Goal: Transaction & Acquisition: Purchase product/service

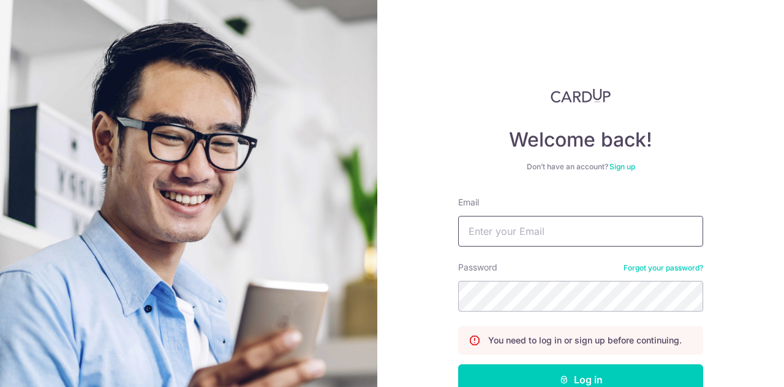
click at [595, 225] on input "Email" at bounding box center [580, 231] width 245 height 31
type input "henrilim@Yahoo.com"
click at [458, 364] on button "Log in" at bounding box center [580, 379] width 245 height 31
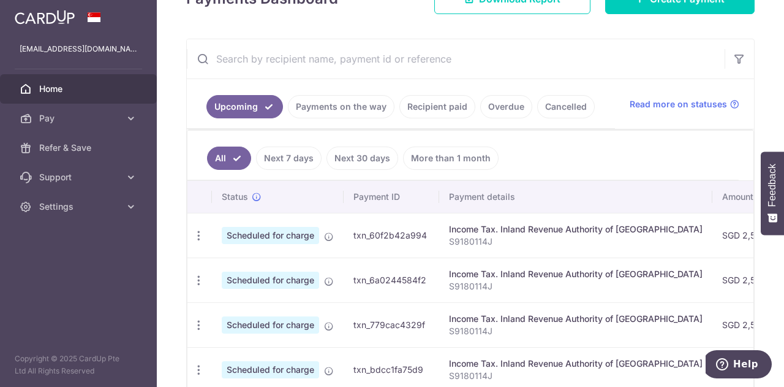
scroll to position [248, 0]
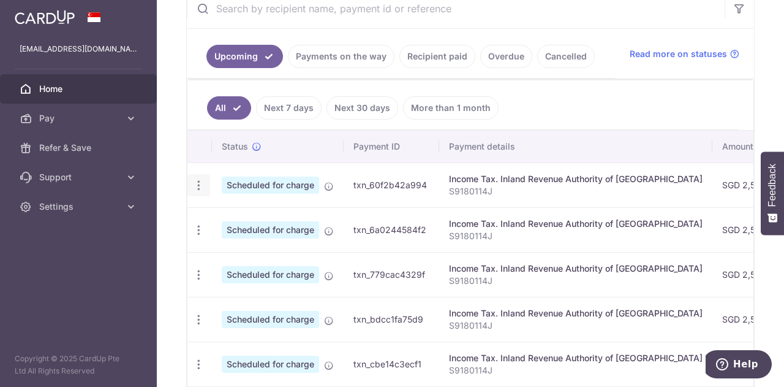
click at [197, 179] on icon "button" at bounding box center [198, 185] width 13 height 13
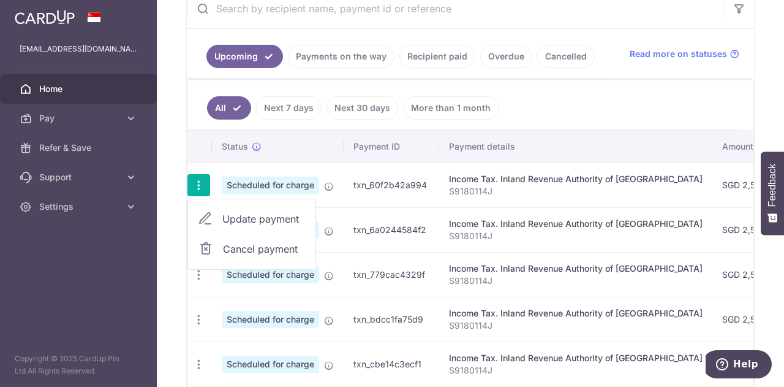
click at [227, 212] on span "Update payment" at bounding box center [263, 218] width 83 height 15
radio input "true"
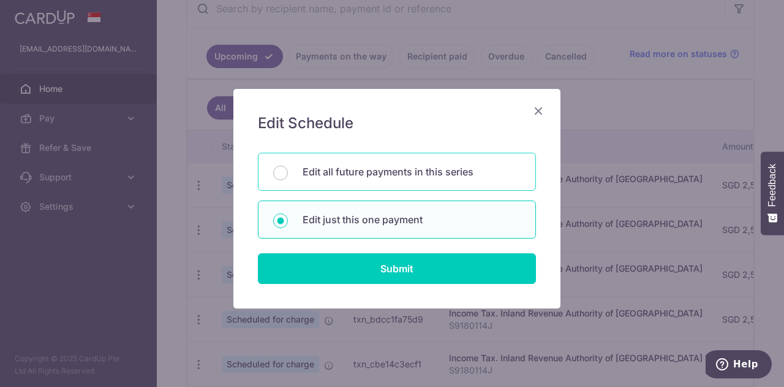
click at [331, 172] on p "Edit all future payments in this series" at bounding box center [412, 171] width 218 height 15
click at [288, 172] on input "Edit all future payments in this series" at bounding box center [280, 172] width 15 height 15
radio input "true"
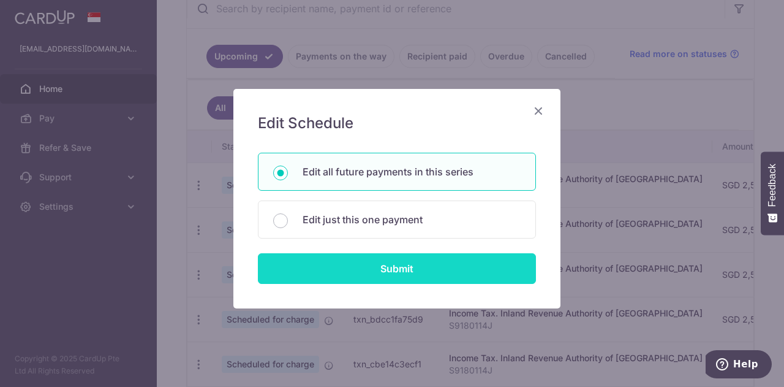
click at [352, 267] on input "Submit" at bounding box center [397, 268] width 278 height 31
radio input "true"
type input "2,500.00"
type input "S9180114J"
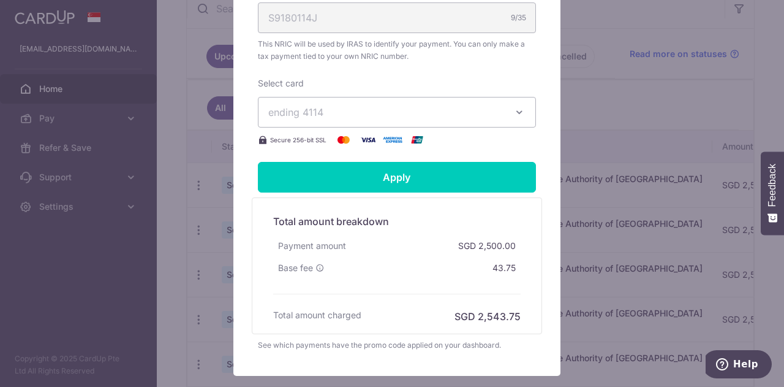
scroll to position [468, 0]
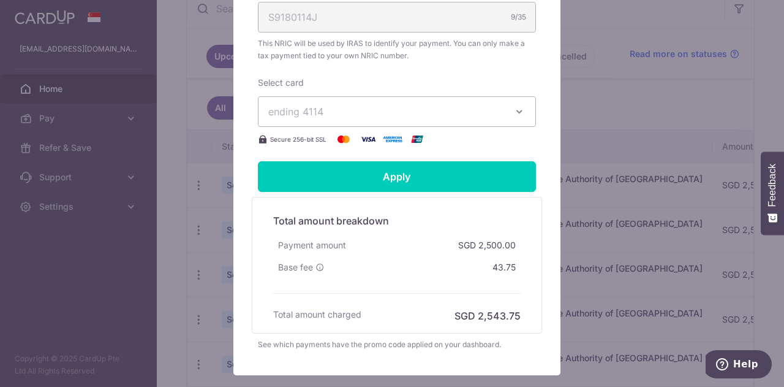
click at [316, 116] on span "ending 4114" at bounding box center [295, 111] width 55 height 12
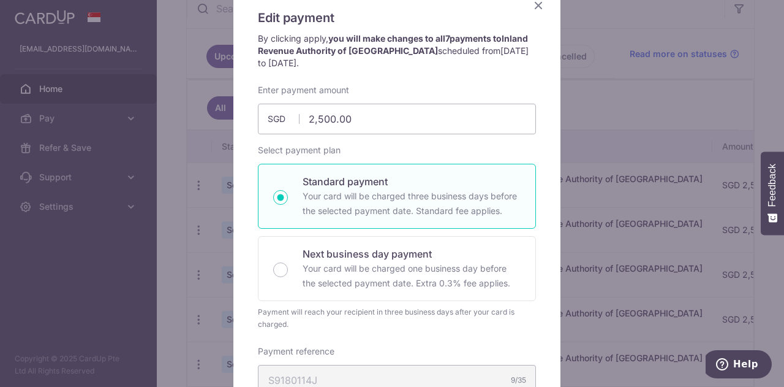
scroll to position [0, 0]
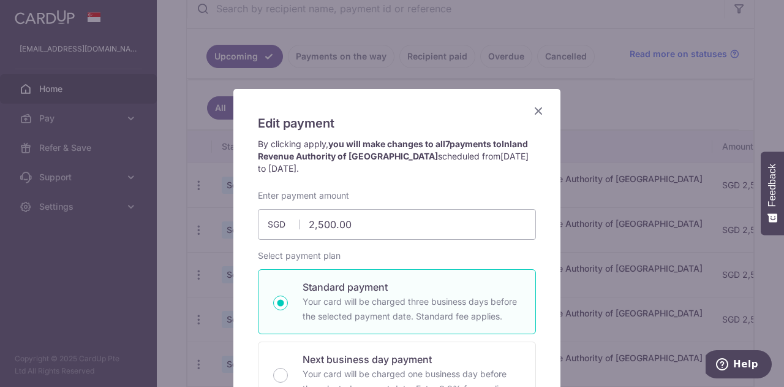
click at [533, 107] on icon "Close" at bounding box center [538, 110] width 15 height 15
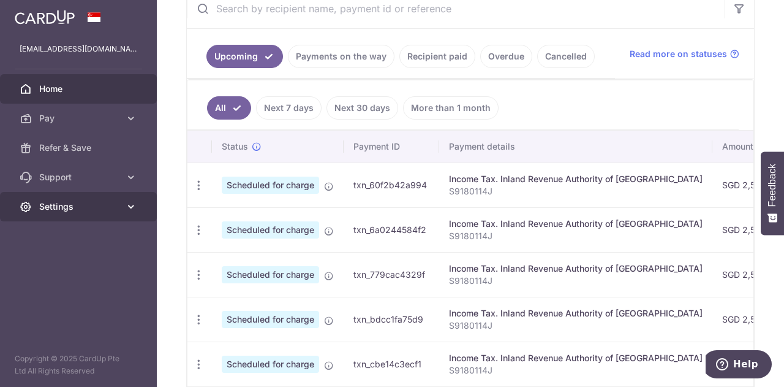
click at [134, 214] on link "Settings" at bounding box center [78, 206] width 157 height 29
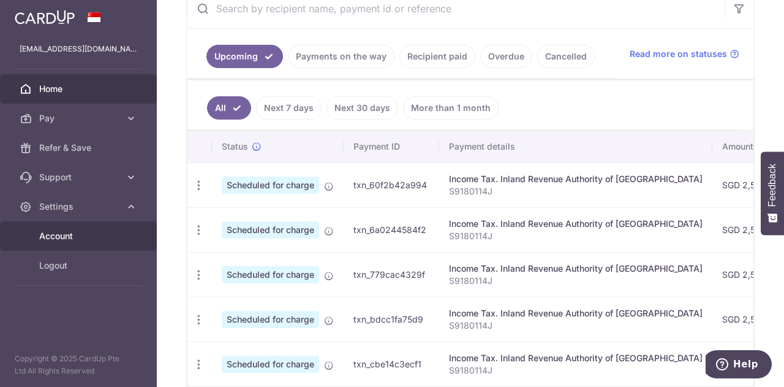
click at [86, 235] on span "Account" at bounding box center [79, 236] width 81 height 12
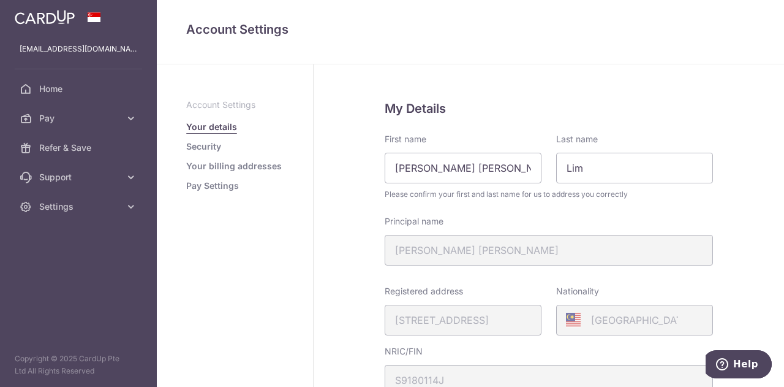
click at [211, 187] on link "Pay Settings" at bounding box center [212, 185] width 53 height 12
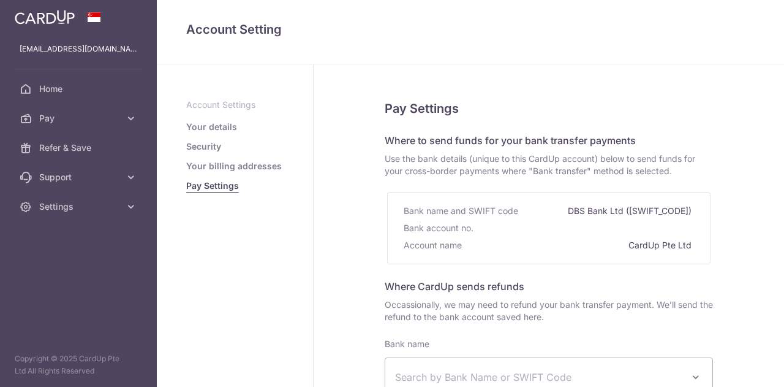
select select
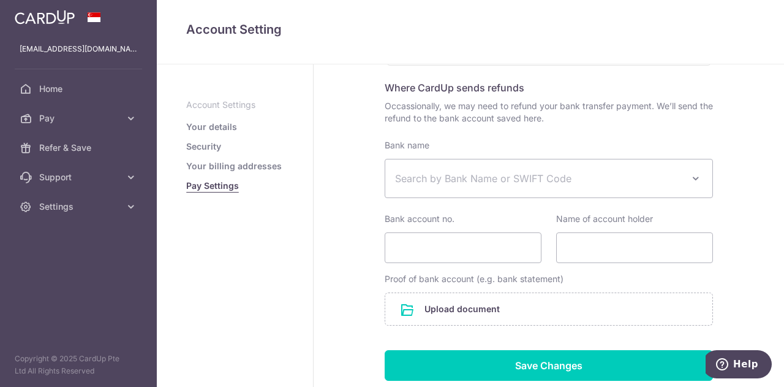
scroll to position [197, 0]
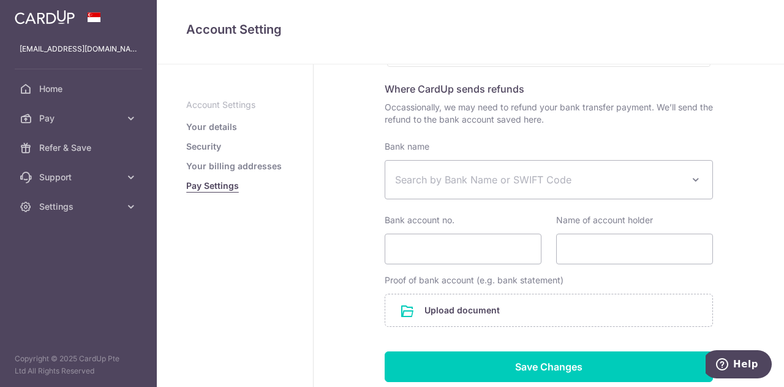
click at [209, 124] on link "Your details" at bounding box center [211, 127] width 51 height 12
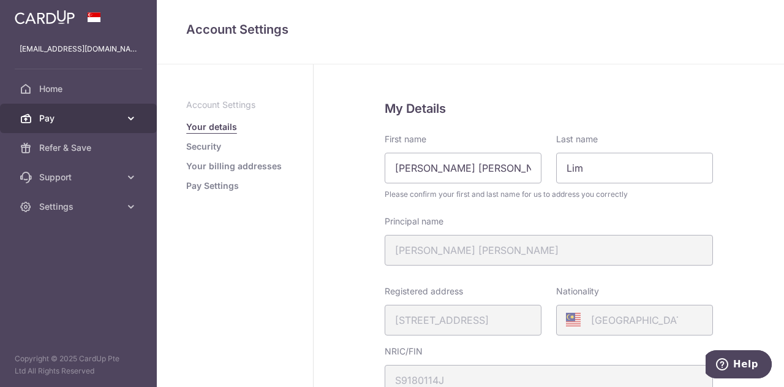
click at [101, 120] on span "Pay" at bounding box center [79, 118] width 81 height 12
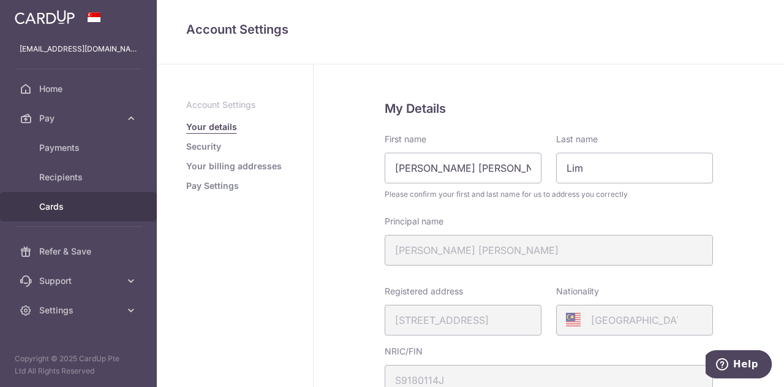
click at [65, 210] on span "Cards" at bounding box center [79, 206] width 81 height 12
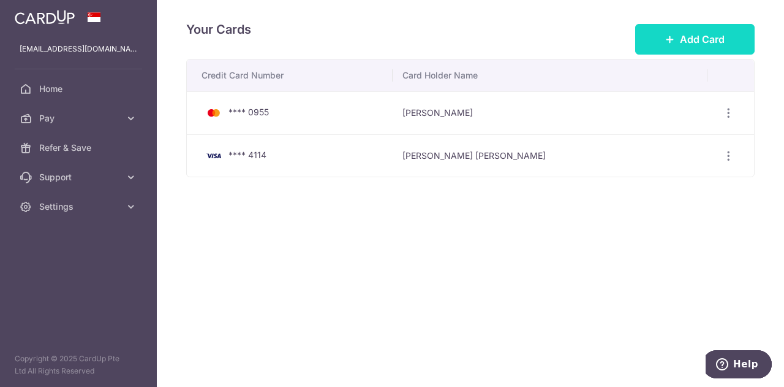
click at [701, 48] on button "Add Card" at bounding box center [694, 39] width 119 height 31
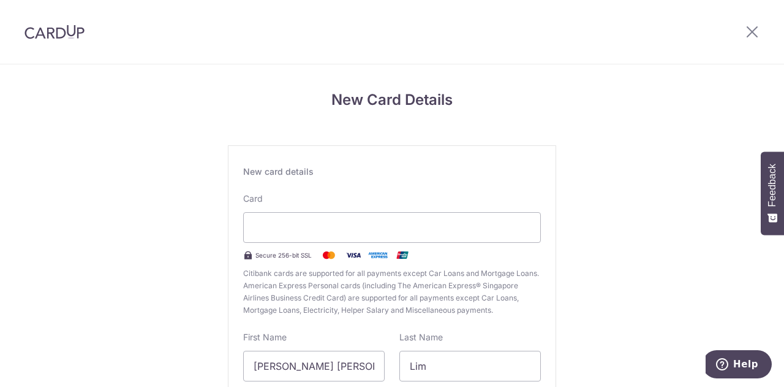
scroll to position [191, 0]
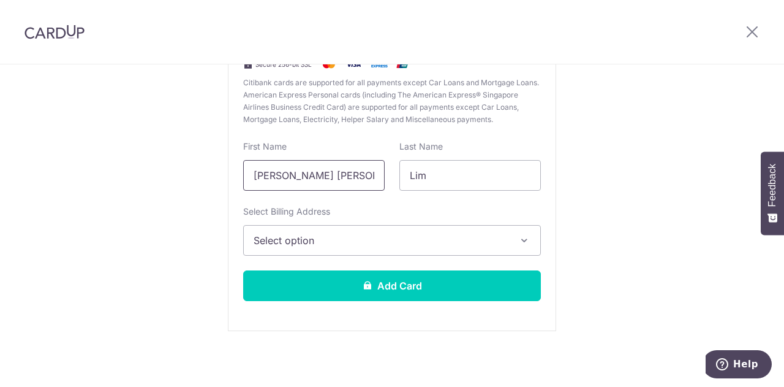
click at [297, 176] on input "[PERSON_NAME] [PERSON_NAME]" at bounding box center [314, 175] width 142 height 31
type input "h"
type input "Henri"
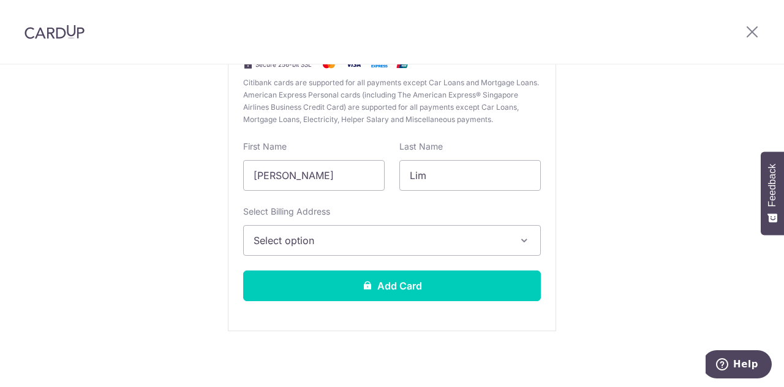
click at [299, 236] on span "Select option" at bounding box center [381, 240] width 255 height 15
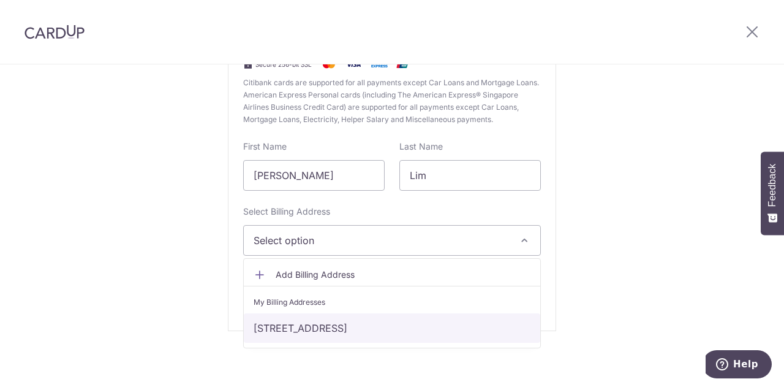
click at [300, 320] on link "1177 Serangoon Road, Jui Residences, 06-07, Singapore, Singapore, Singapore-328…" at bounding box center [392, 327] width 297 height 29
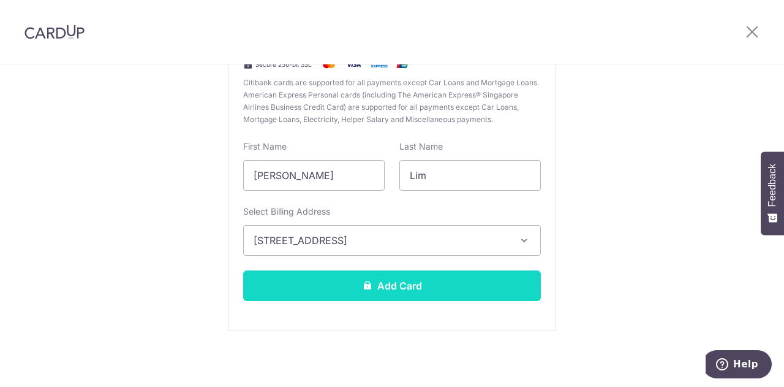
click at [299, 289] on button "Add Card" at bounding box center [392, 285] width 298 height 31
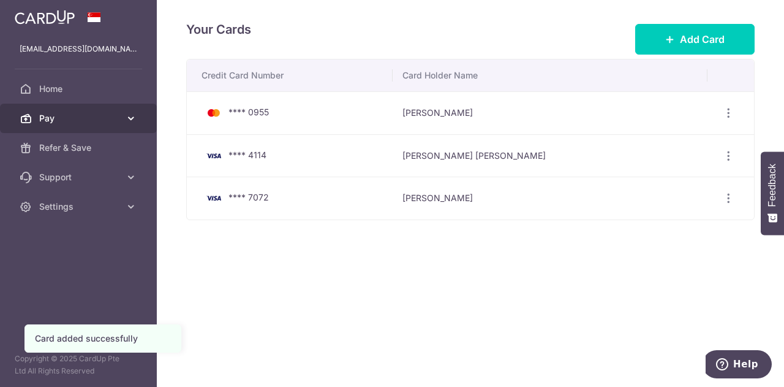
click at [108, 112] on span "Pay" at bounding box center [79, 118] width 81 height 12
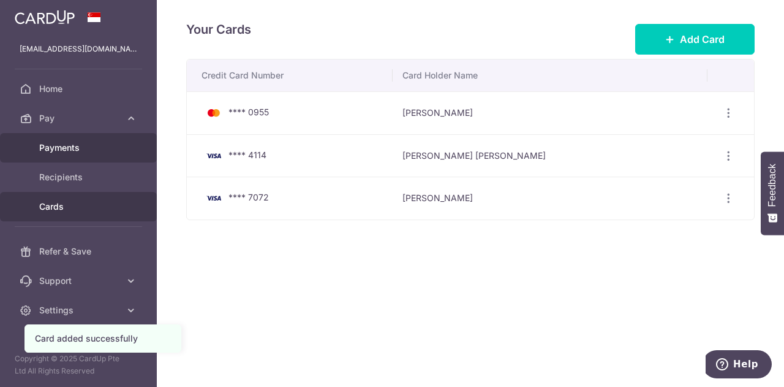
click at [60, 145] on span "Payments" at bounding box center [79, 148] width 81 height 12
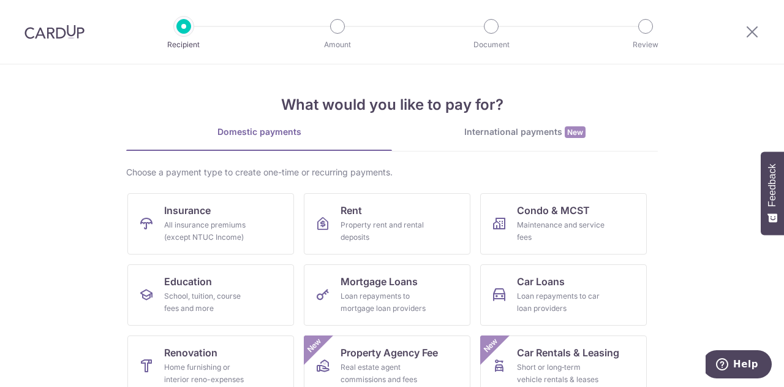
click at [54, 32] on img at bounding box center [55, 32] width 60 height 15
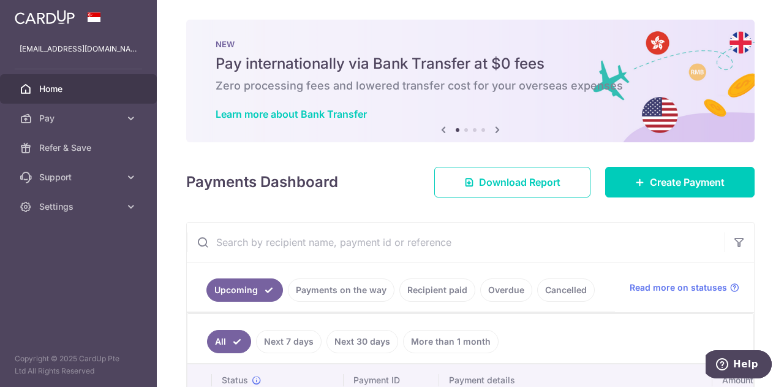
click at [71, 89] on span "Home" at bounding box center [79, 89] width 81 height 12
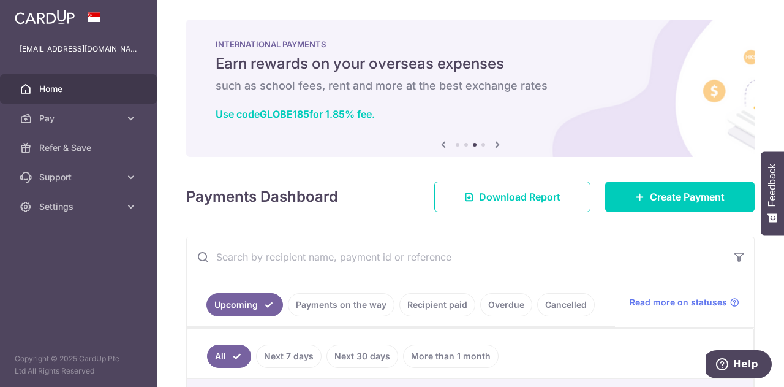
scroll to position [207, 0]
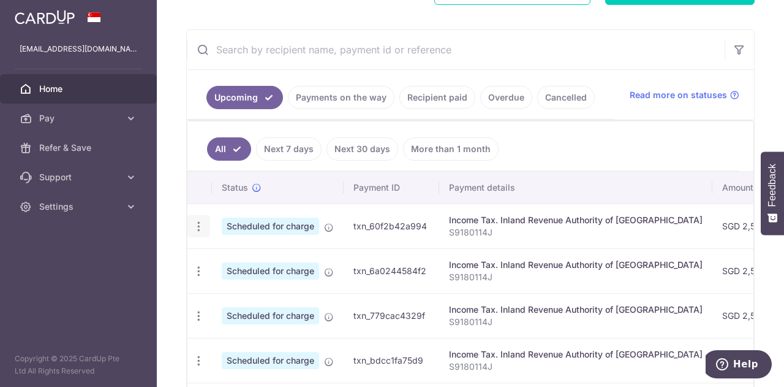
click at [198, 224] on icon "button" at bounding box center [198, 226] width 13 height 13
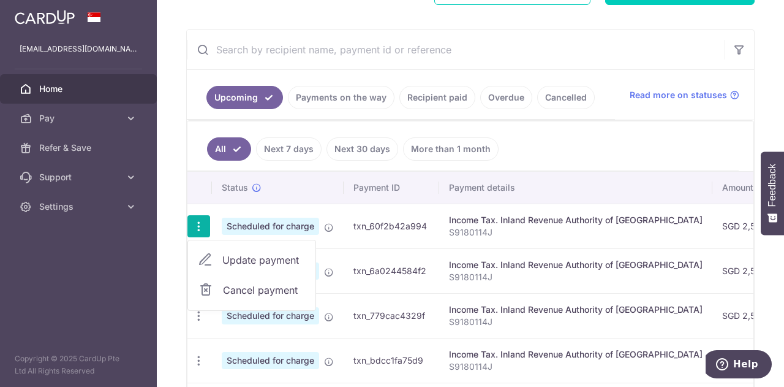
click at [240, 259] on span "Update payment" at bounding box center [263, 259] width 83 height 15
radio input "true"
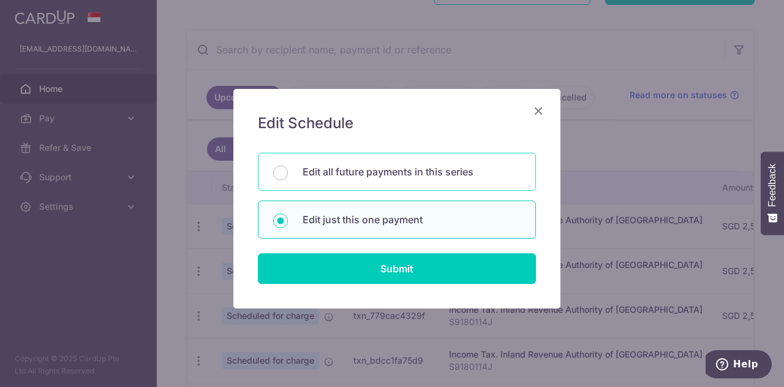
click at [338, 179] on div "Edit all future payments in this series" at bounding box center [397, 172] width 278 height 38
radio input "true"
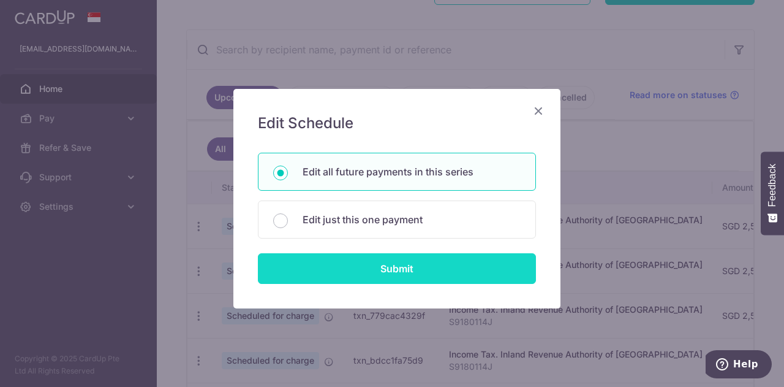
click at [315, 265] on input "Submit" at bounding box center [397, 268] width 278 height 31
radio input "true"
type input "2,500.00"
type input "S9180114J"
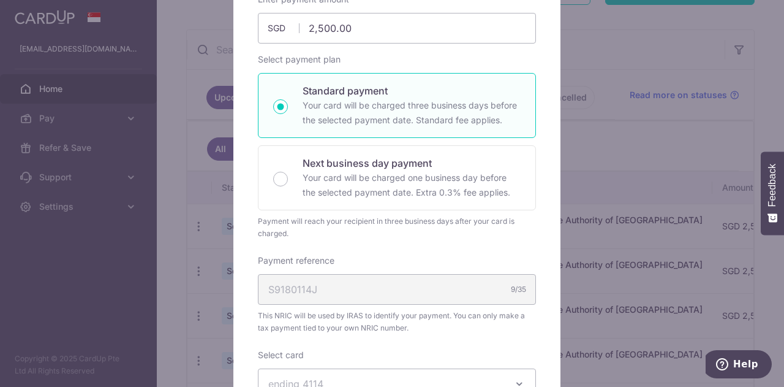
scroll to position [285, 0]
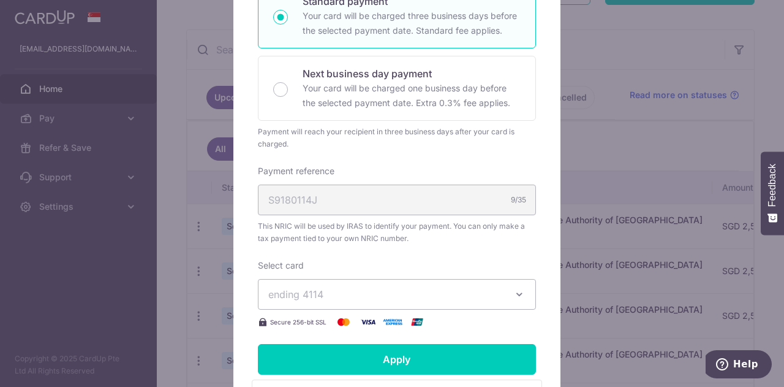
click at [325, 297] on span "ending 4114" at bounding box center [385, 294] width 235 height 15
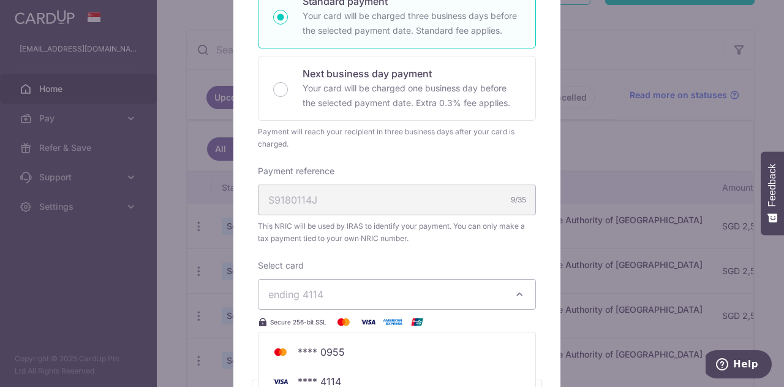
scroll to position [447, 0]
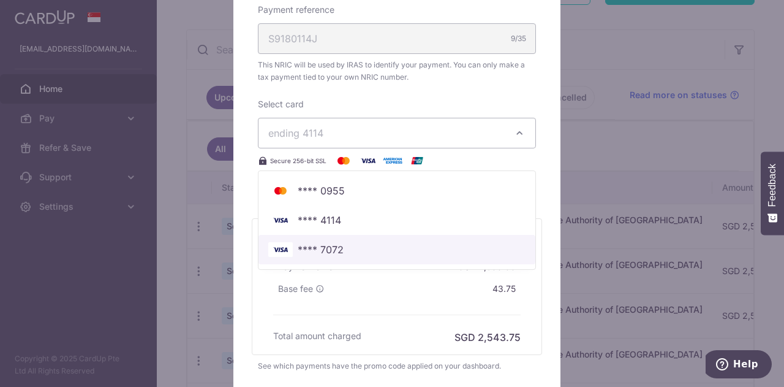
click at [319, 248] on span "**** 7072" at bounding box center [321, 249] width 46 height 15
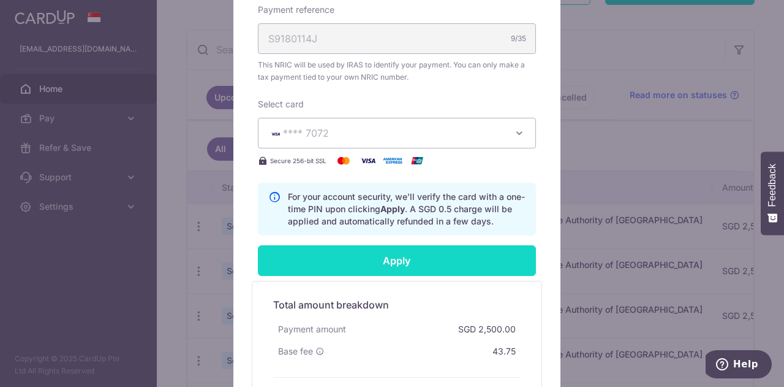
click at [331, 259] on input "Apply" at bounding box center [397, 260] width 278 height 31
type input "Successfully Applied"
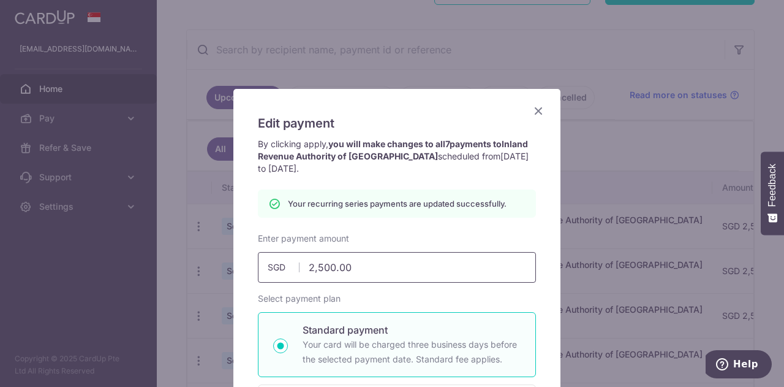
scroll to position [1, 0]
click at [532, 110] on icon "Close" at bounding box center [538, 109] width 15 height 15
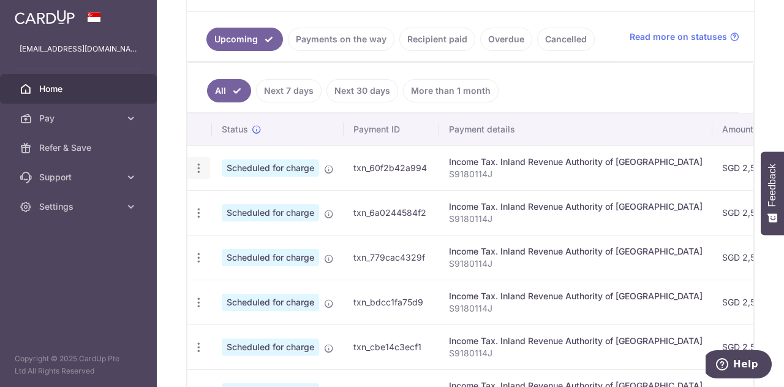
click at [198, 162] on icon "button" at bounding box center [198, 168] width 13 height 13
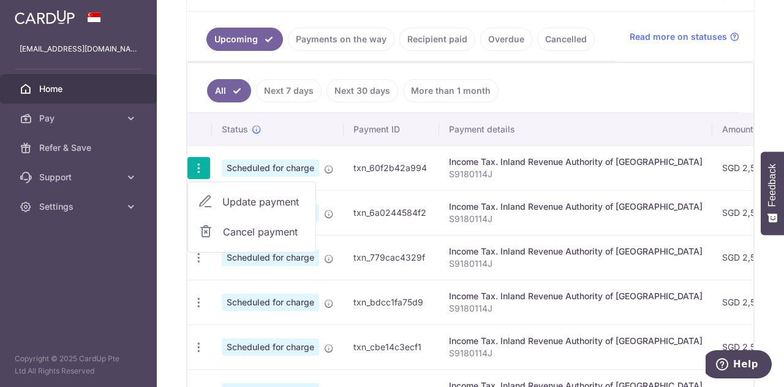
click at [237, 194] on span "Update payment" at bounding box center [263, 201] width 83 height 15
radio input "true"
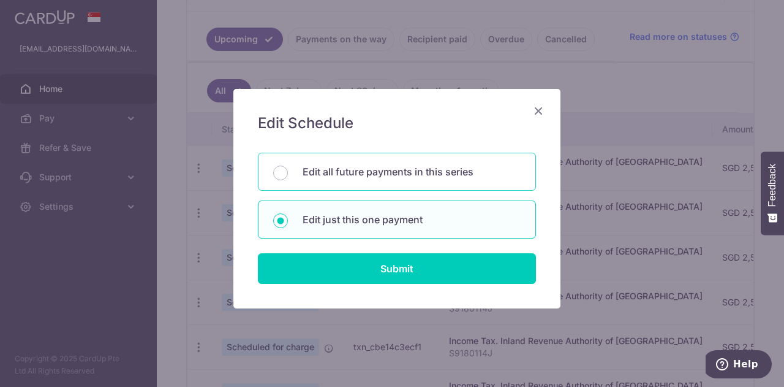
click at [433, 170] on p "Edit all future payments in this series" at bounding box center [412, 171] width 218 height 15
click at [288, 170] on input "Edit all future payments in this series" at bounding box center [280, 172] width 15 height 15
radio input "true"
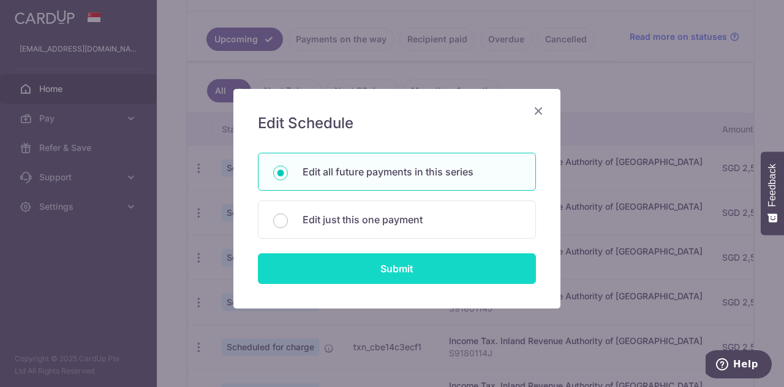
click at [411, 263] on input "Submit" at bounding box center [397, 268] width 278 height 31
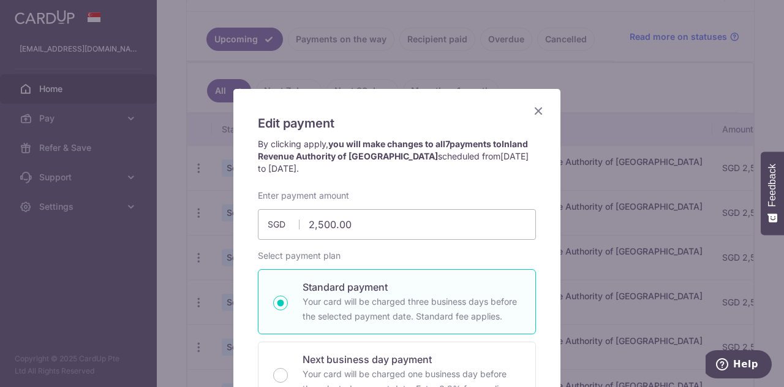
click at [538, 107] on icon "Close" at bounding box center [538, 110] width 15 height 15
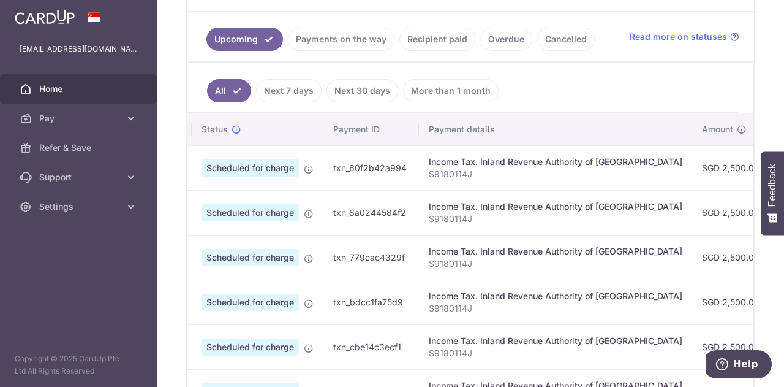
scroll to position [0, 29]
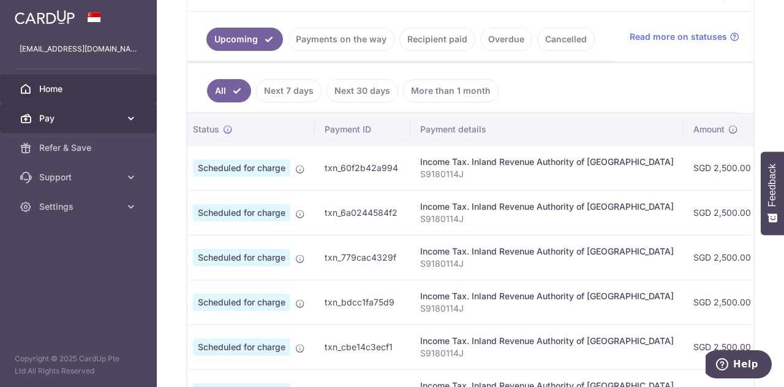
click at [123, 113] on link "Pay" at bounding box center [78, 118] width 157 height 29
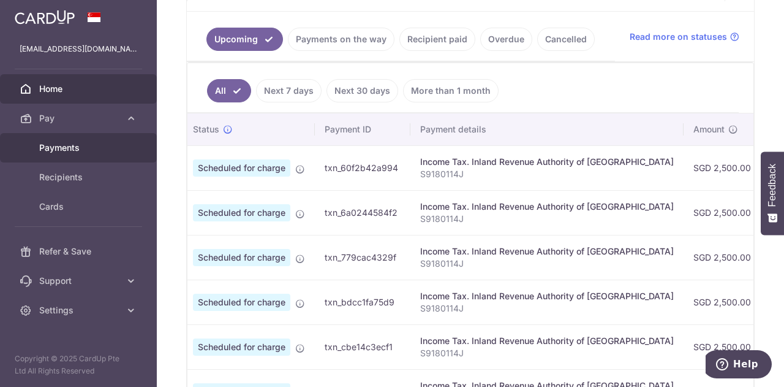
click at [81, 147] on span "Payments" at bounding box center [79, 148] width 81 height 12
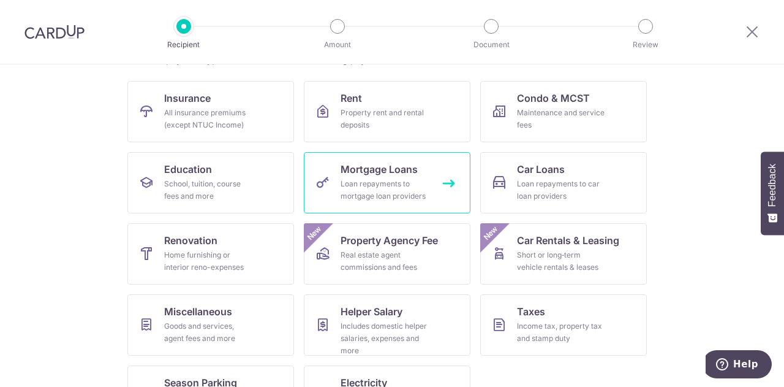
scroll to position [161, 0]
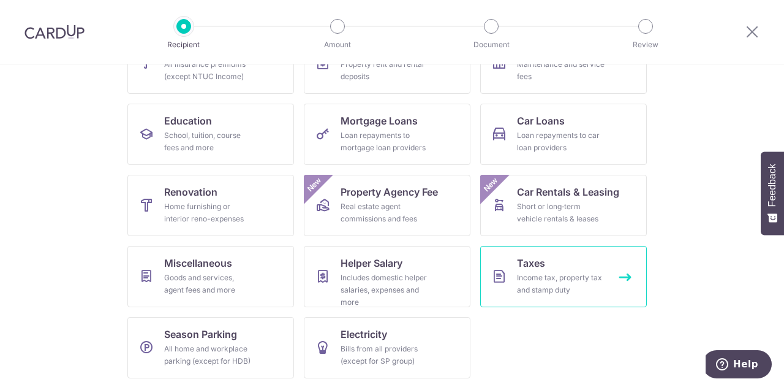
click at [536, 263] on span "Taxes" at bounding box center [531, 262] width 28 height 15
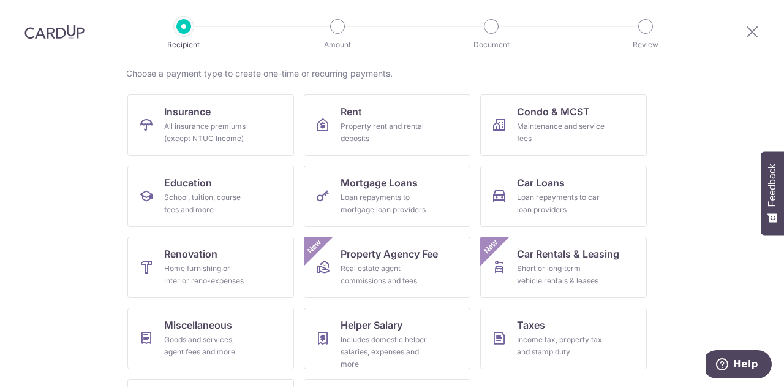
scroll to position [97, 0]
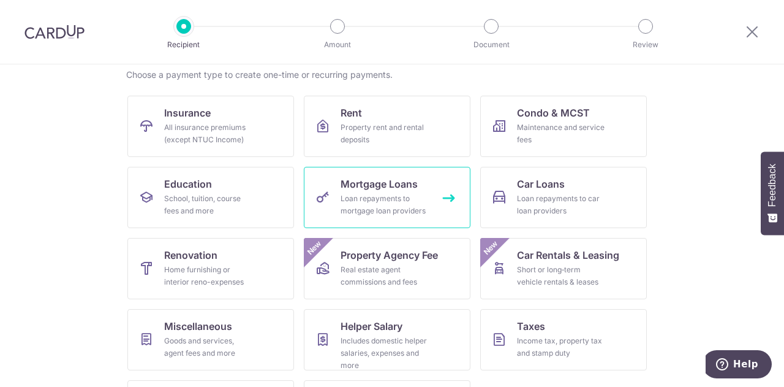
click at [402, 195] on div "Loan repayments to mortgage loan providers" at bounding box center [385, 204] width 88 height 25
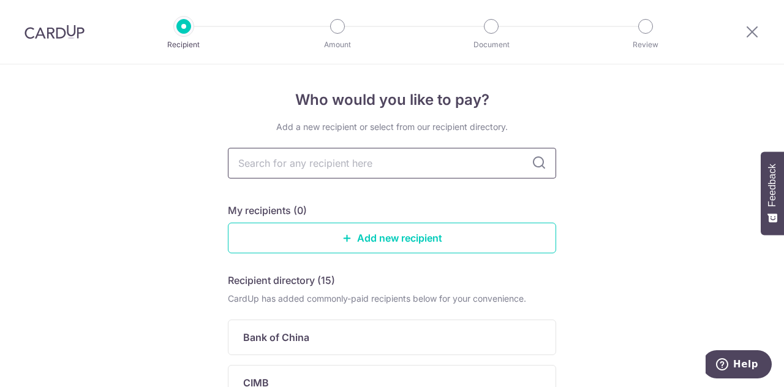
click at [371, 170] on input "text" at bounding box center [392, 163] width 328 height 31
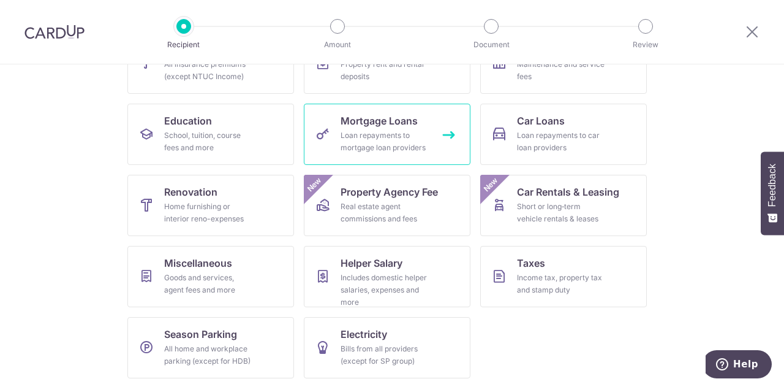
scroll to position [94, 0]
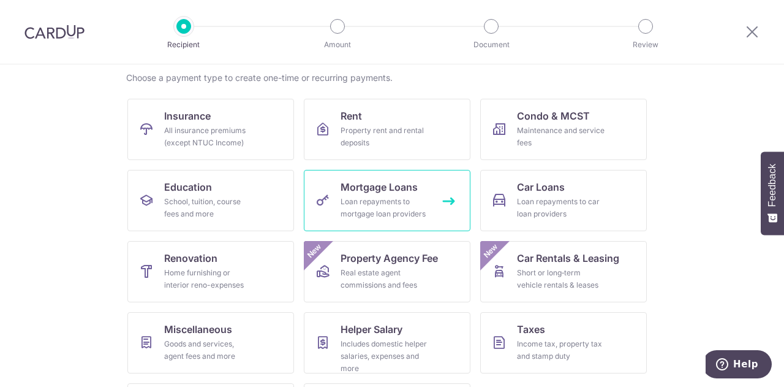
click at [377, 210] on div "Loan repayments to mortgage loan providers" at bounding box center [385, 207] width 88 height 25
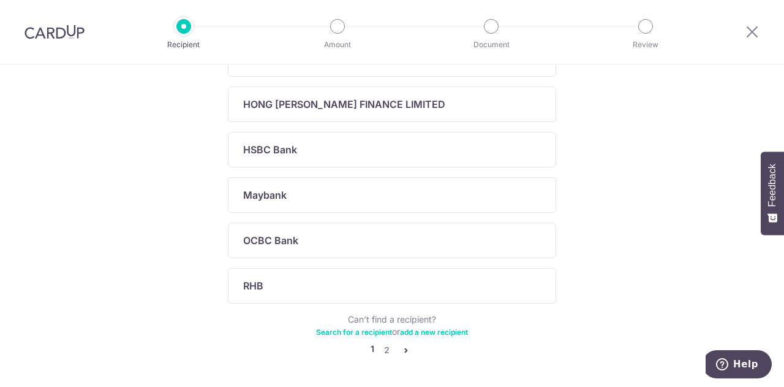
scroll to position [459, 0]
click at [309, 237] on div "OCBC Bank" at bounding box center [384, 240] width 283 height 15
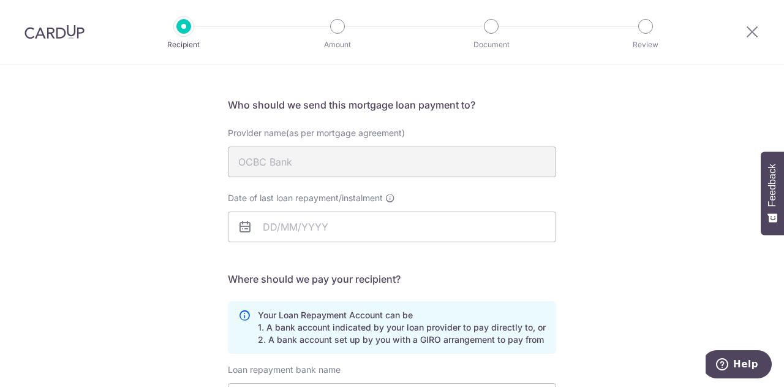
scroll to position [83, 0]
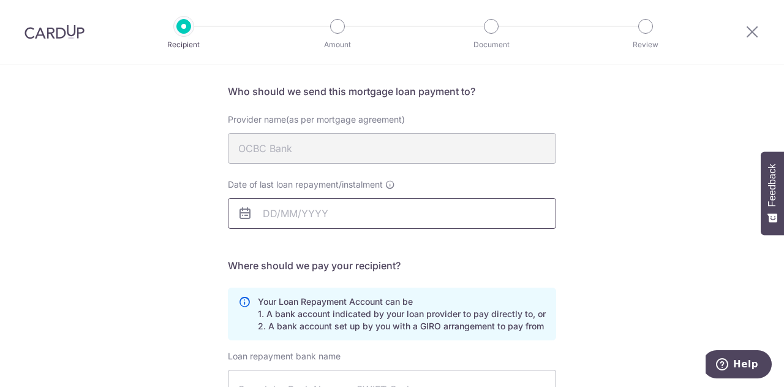
click at [291, 216] on input "Date of last loan repayment/instalment" at bounding box center [392, 213] width 328 height 31
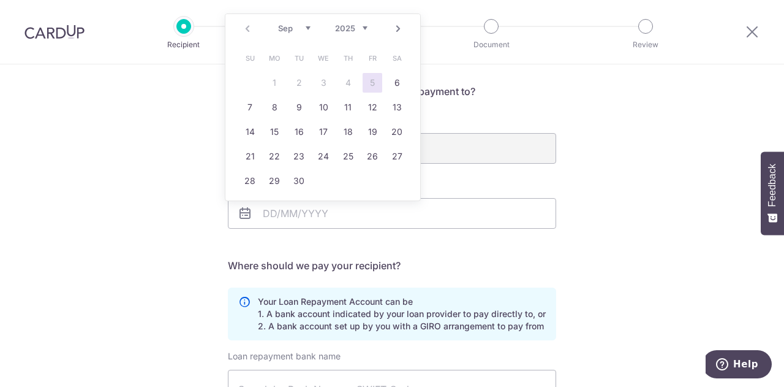
click at [268, 85] on table "Su Mo Tu We Th Fr Sa 1 2 3 4 5 6 7 8 9 10 11 12 13 14 15 16 17 18 19 20 21 22 2…" at bounding box center [324, 119] width 172 height 147
click at [275, 82] on table "Su Mo Tu We Th Fr Sa 1 2 3 4 5 6 7 8 9 10 11 12 13 14 15 16 17 18 19 20 21 22 2…" at bounding box center [324, 119] width 172 height 147
click at [148, 217] on div "Who would you like to pay? Your recipient does not need a CardUp account to rec…" at bounding box center [392, 285] width 784 height 608
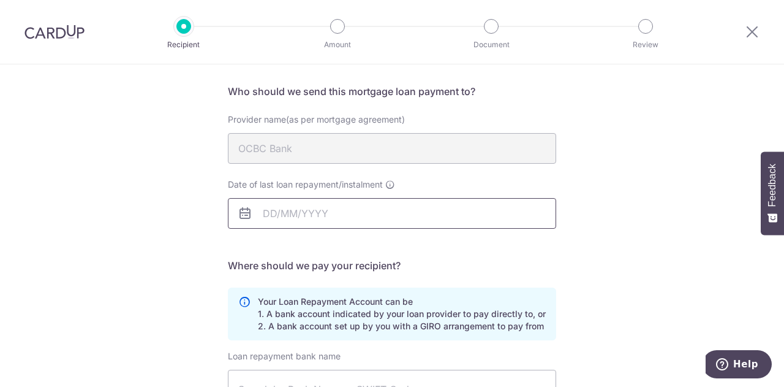
click at [278, 216] on input "Date of last loan repayment/instalment" at bounding box center [392, 213] width 328 height 31
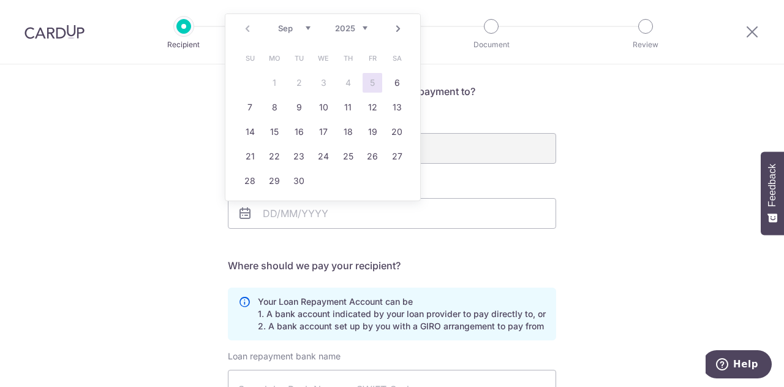
click at [303, 31] on select "Sep Oct Nov Dec" at bounding box center [294, 28] width 32 height 10
click at [278, 23] on select "Sep Oct Nov Dec" at bounding box center [294, 28] width 32 height 10
click at [206, 102] on div "Who would you like to pay? Your recipient does not need a CardUp account to rec…" at bounding box center [392, 285] width 784 height 608
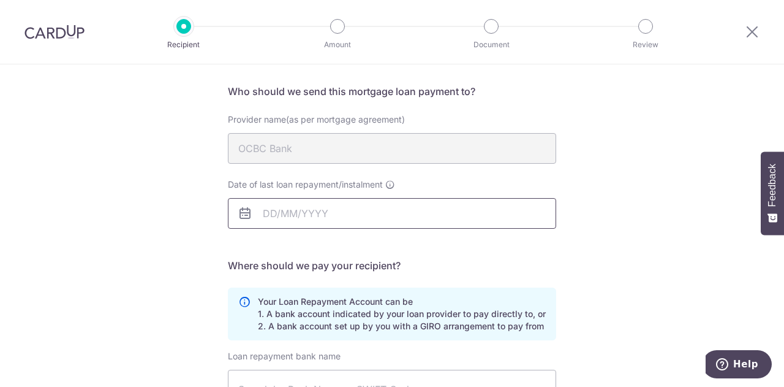
click at [300, 218] on input "Date of last loan repayment/instalment" at bounding box center [392, 213] width 328 height 31
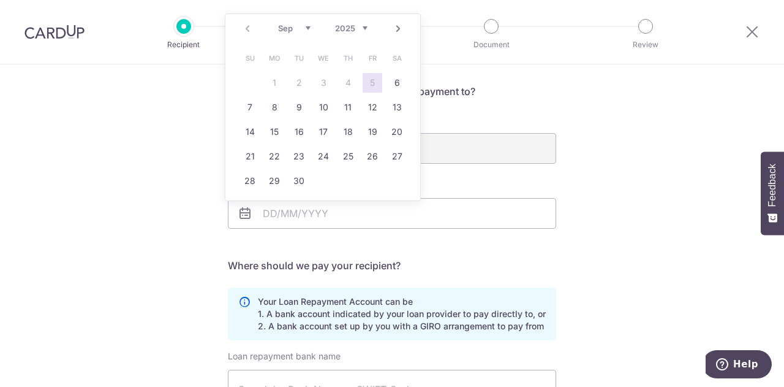
click at [358, 26] on select "2025 2026 2027 2028 2029 2030 2031 2032 2033 2034 2035" at bounding box center [351, 28] width 32 height 10
click at [221, 144] on div "Provider name(as per mortgage agreement) OCBC Bank" at bounding box center [392, 138] width 343 height 50
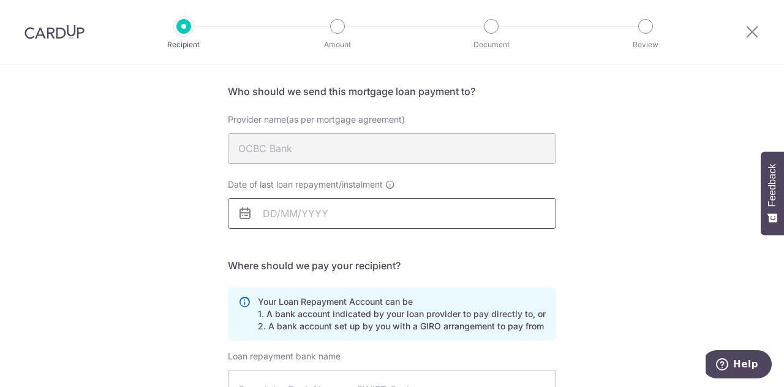
click at [277, 214] on input "Date of last loan repayment/instalment" at bounding box center [392, 213] width 328 height 31
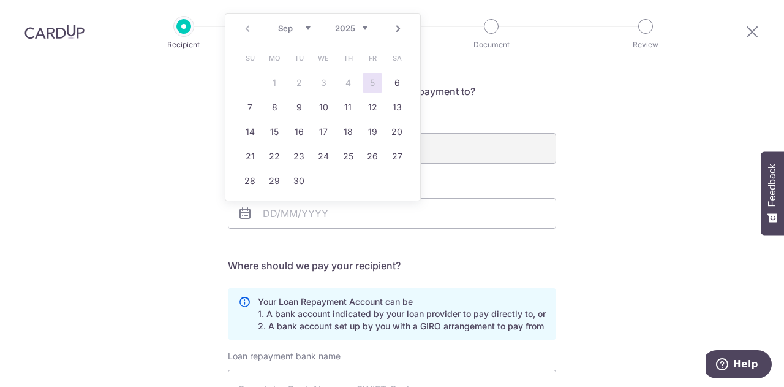
click at [295, 23] on select "Sep Oct Nov Dec" at bounding box center [294, 28] width 32 height 10
click at [352, 31] on select "2025 2026 2027 2028 2029 2030 2031 2032 2033 2034 2035" at bounding box center [351, 28] width 32 height 10
click at [181, 153] on div "Who would you like to pay? Your recipient does not need a CardUp account to rec…" at bounding box center [392, 285] width 784 height 608
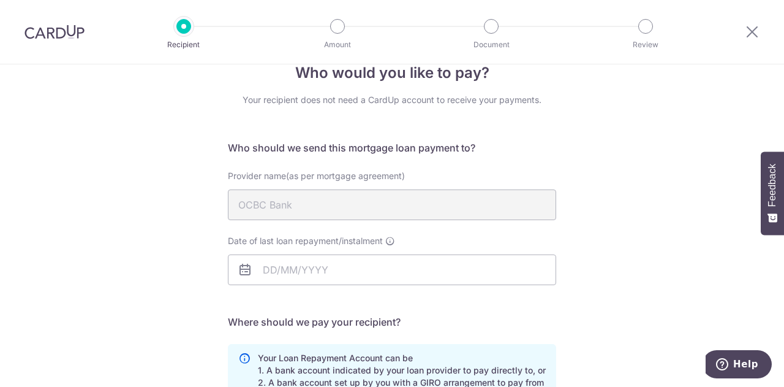
scroll to position [110, 0]
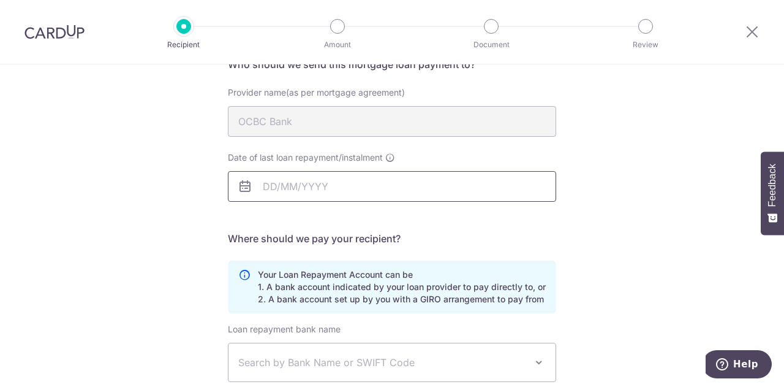
click at [326, 187] on body "Recipient Amount Document Review Who would you like to pay? Your recipient does…" at bounding box center [392, 193] width 784 height 387
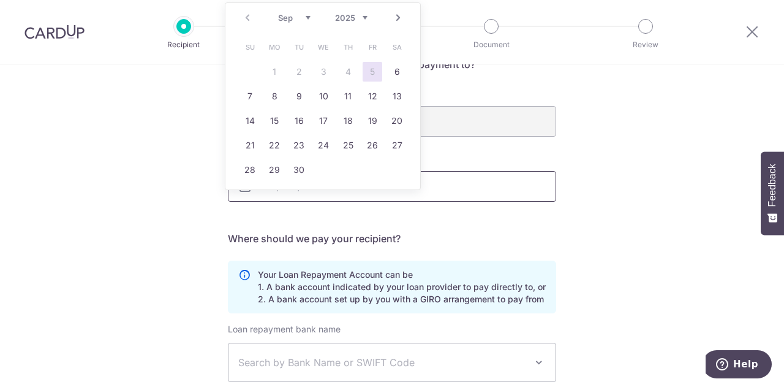
click at [358, 195] on input "Date of last loan repayment/instalment" at bounding box center [392, 186] width 328 height 31
click at [314, 209] on div "Date of last loan repayment/instalment" at bounding box center [392, 183] width 343 height 65
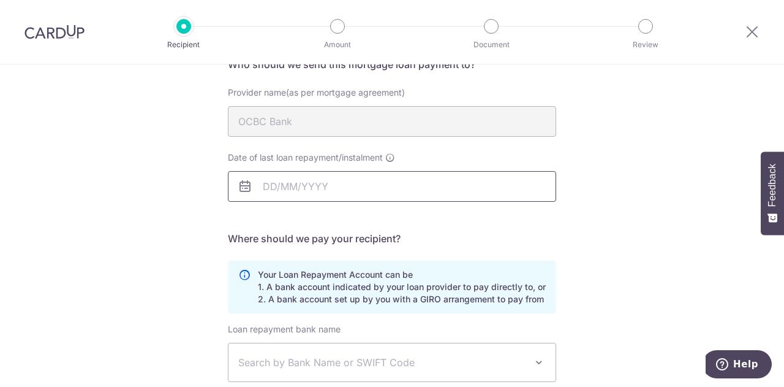
click at [297, 191] on input "Date of last loan repayment/instalment" at bounding box center [392, 186] width 328 height 31
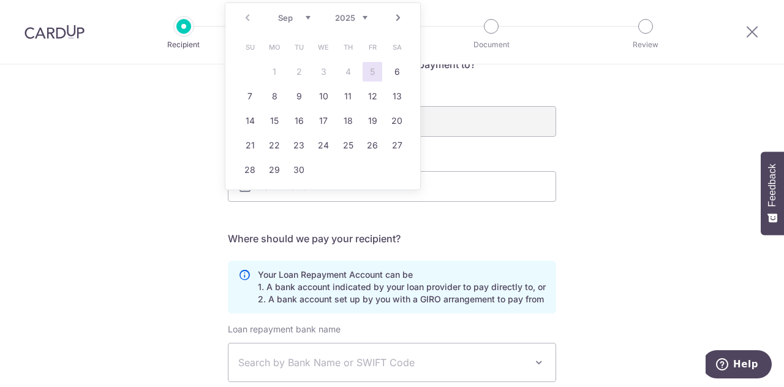
click at [167, 214] on div "Who would you like to pay? Your recipient does not need a CardUp account to rec…" at bounding box center [392, 258] width 784 height 608
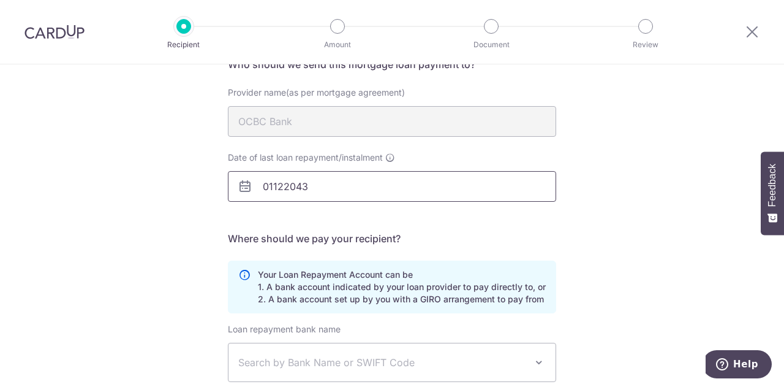
click at [267, 181] on body "Recipient Amount Document Review Who would you like to pay? Your recipient does…" at bounding box center [392, 193] width 784 height 387
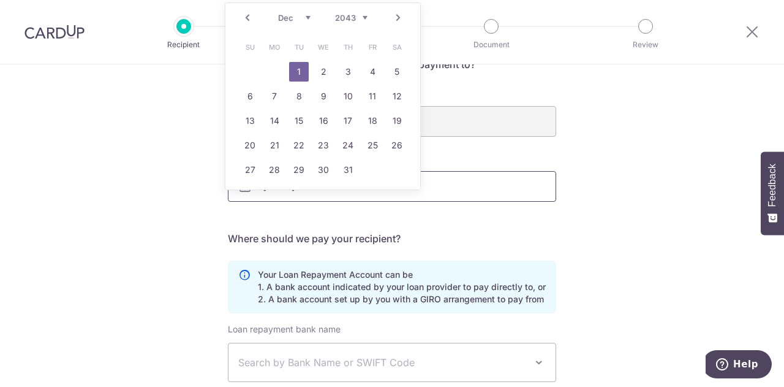
type input "01/12/2043"
click at [215, 199] on div "Who would you like to pay? Your recipient does not need a CardUp account to rec…" at bounding box center [392, 258] width 784 height 608
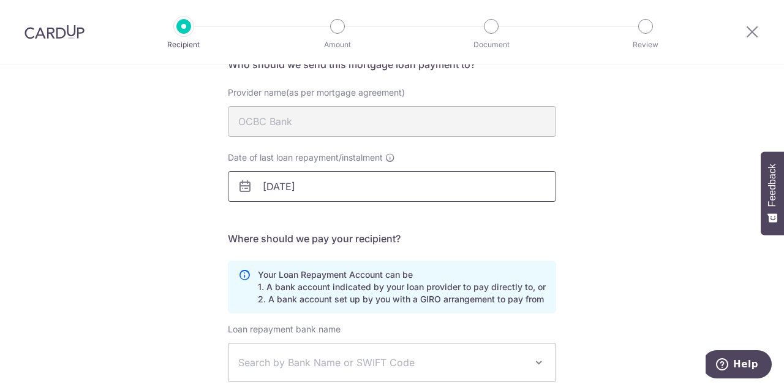
click at [291, 195] on input "01/12/2043" at bounding box center [392, 186] width 328 height 31
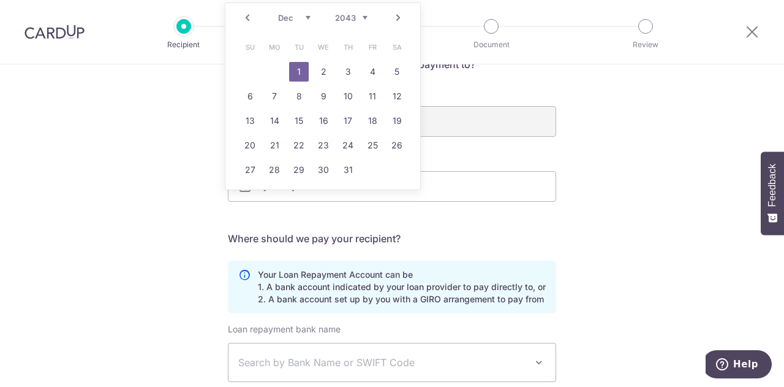
click at [304, 75] on link "1" at bounding box center [299, 72] width 20 height 20
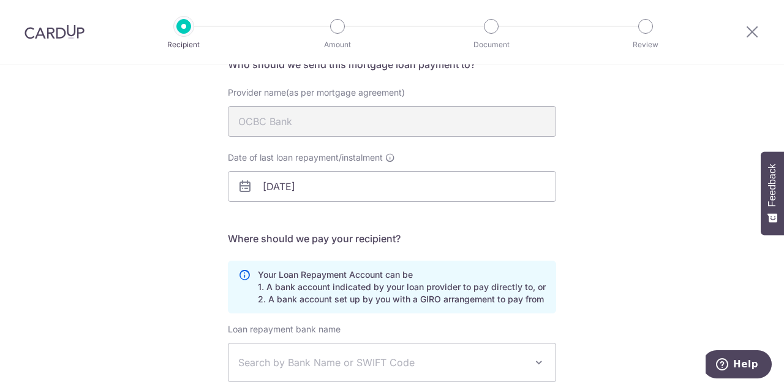
click at [169, 241] on div "Who would you like to pay? Your recipient does not need a CardUp account to rec…" at bounding box center [392, 258] width 784 height 608
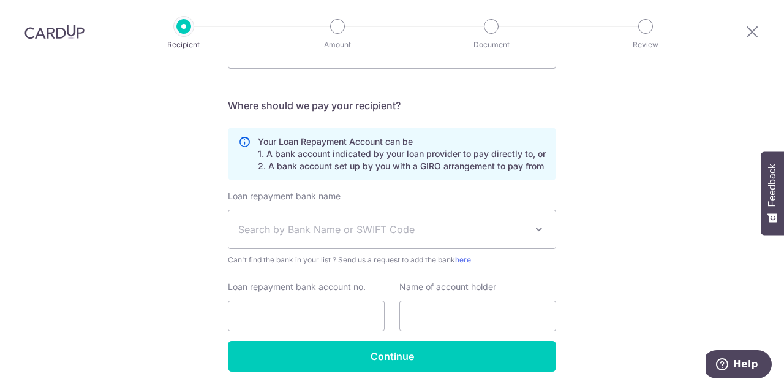
scroll to position [243, 0]
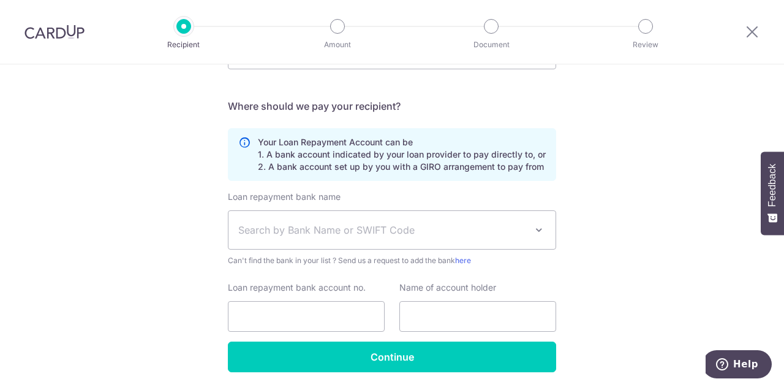
click at [263, 226] on span "Search by Bank Name or SWIFT Code" at bounding box center [382, 229] width 288 height 15
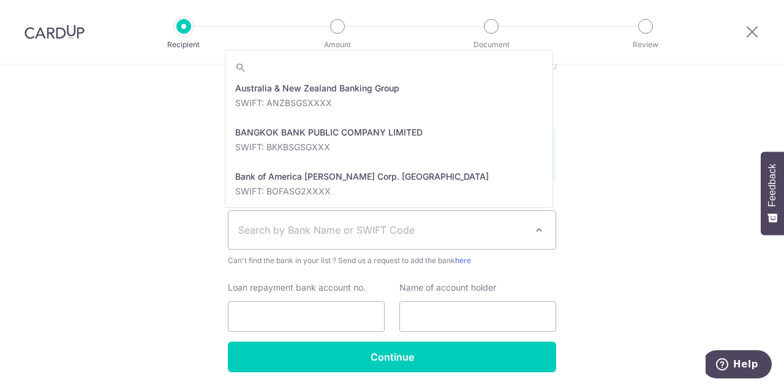
scroll to position [107, 0]
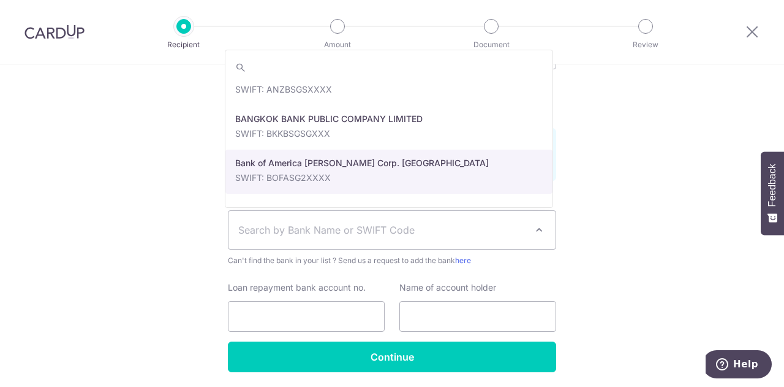
click at [127, 225] on div "Who would you like to pay? Your recipient does not need a CardUp account to rec…" at bounding box center [392, 126] width 784 height 608
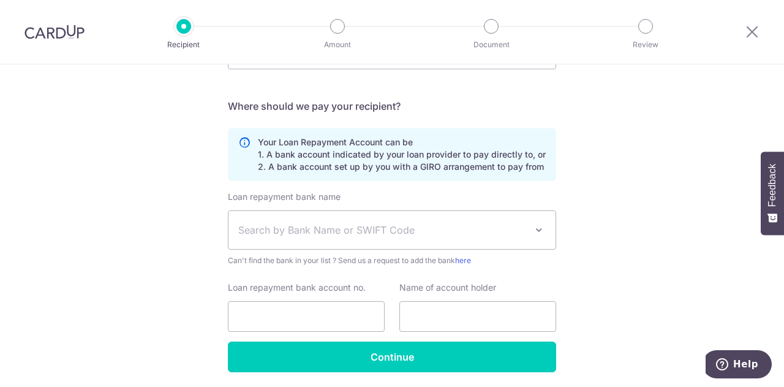
click at [257, 230] on span "Search by Bank Name or SWIFT Code" at bounding box center [382, 229] width 288 height 15
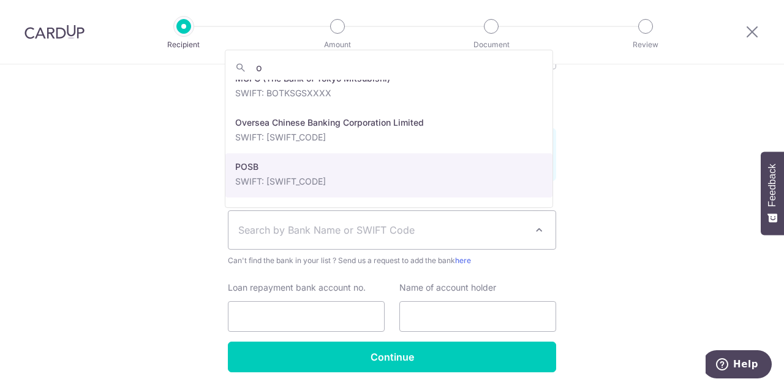
scroll to position [1160, 0]
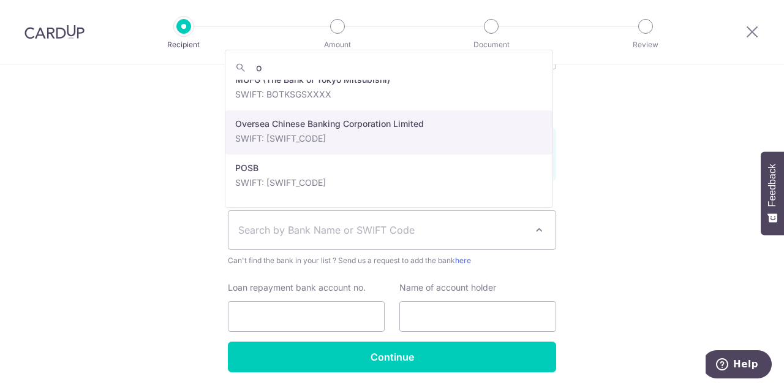
type input "o"
select select "12"
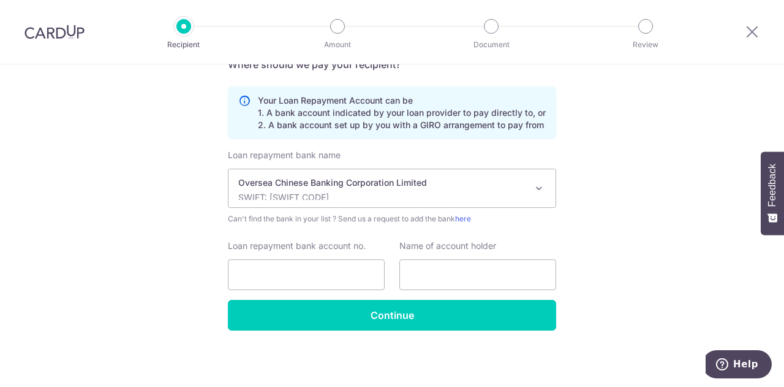
scroll to position [283, 0]
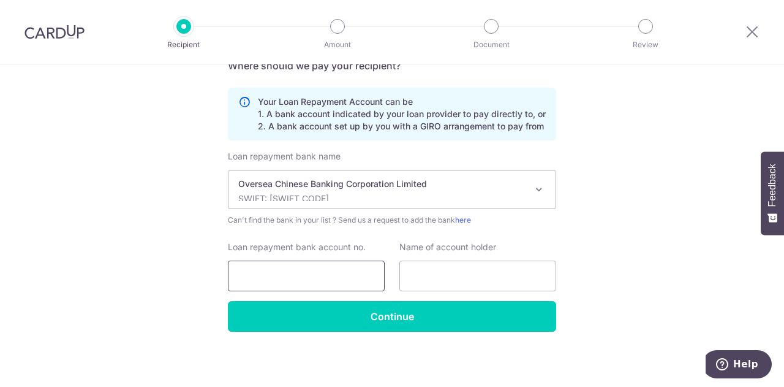
click at [246, 275] on input "Loan repayment bank account no." at bounding box center [306, 275] width 157 height 31
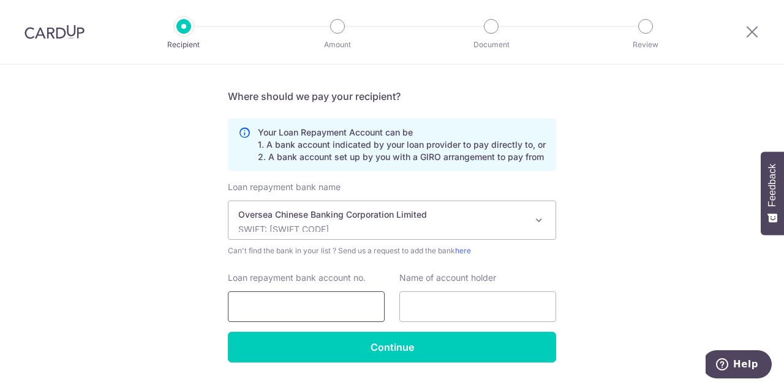
scroll to position [284, 0]
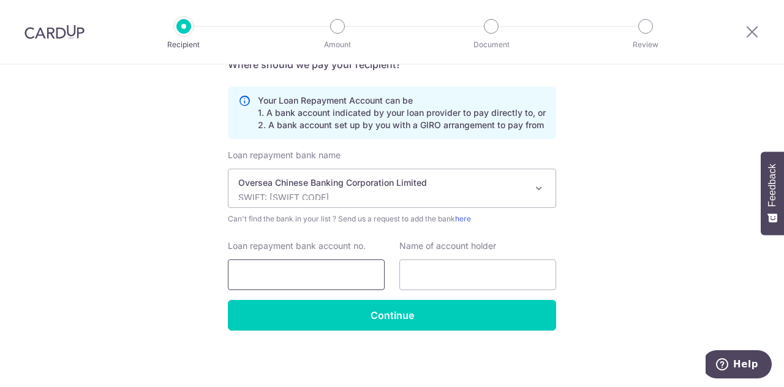
click at [317, 282] on input "Loan repayment bank account no." at bounding box center [306, 274] width 157 height 31
type input "571025109600000"
click at [392, 276] on div "Name of account holder" at bounding box center [478, 265] width 172 height 50
click at [413, 275] on input "text" at bounding box center [477, 274] width 157 height 31
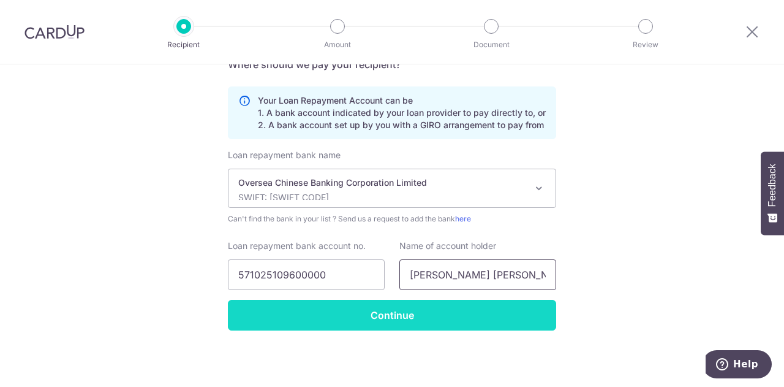
type input "LIM TENG HUI HENRI"
click at [403, 316] on input "Continue" at bounding box center [392, 315] width 328 height 31
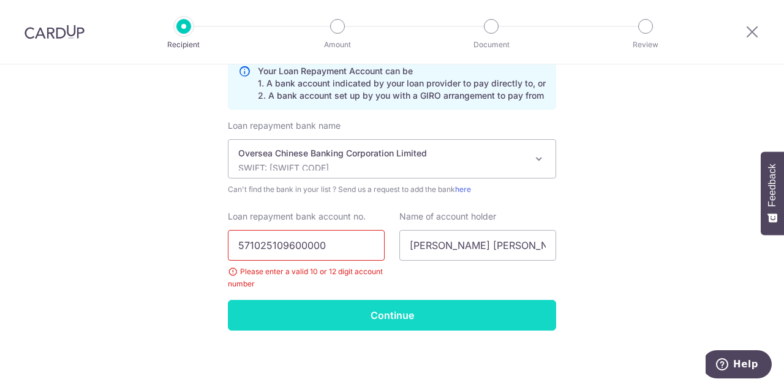
click at [316, 317] on input "Continue" at bounding box center [392, 315] width 328 height 31
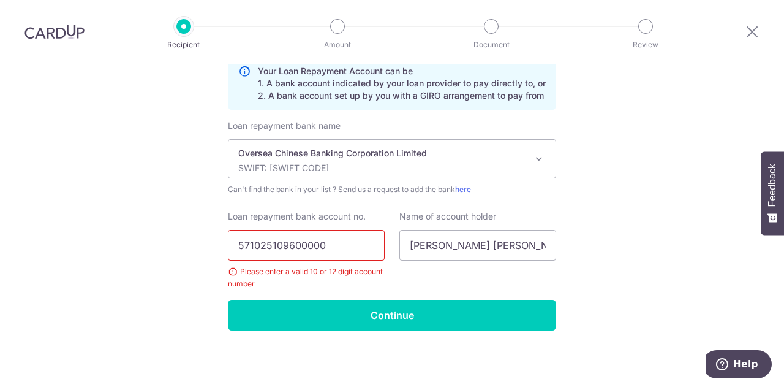
click at [290, 241] on input "571025109600000" at bounding box center [306, 245] width 157 height 31
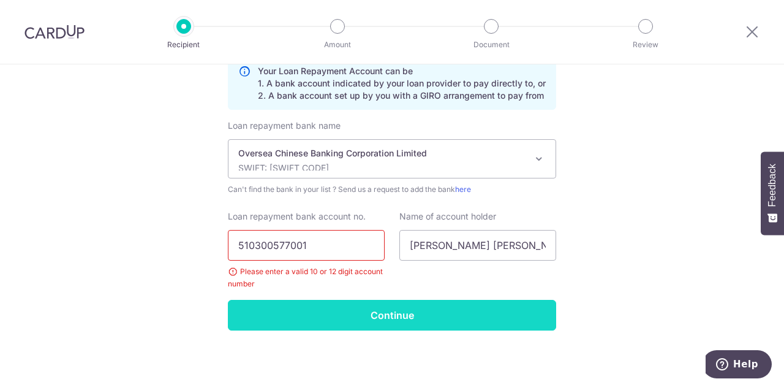
type input "510300577001"
click at [282, 322] on input "Continue" at bounding box center [392, 315] width 328 height 31
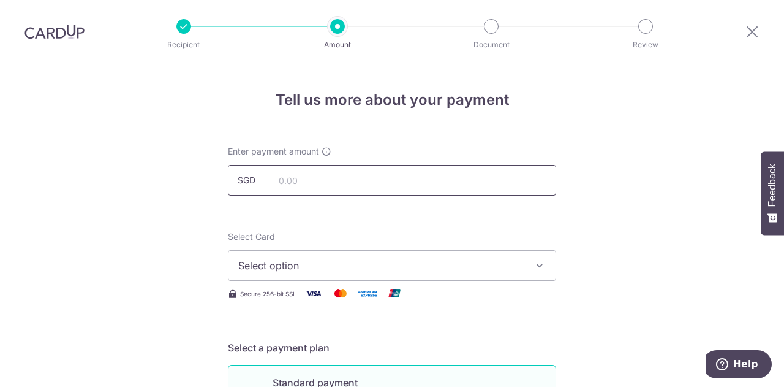
click at [298, 182] on input "text" at bounding box center [392, 180] width 328 height 31
type input "4,060.27"
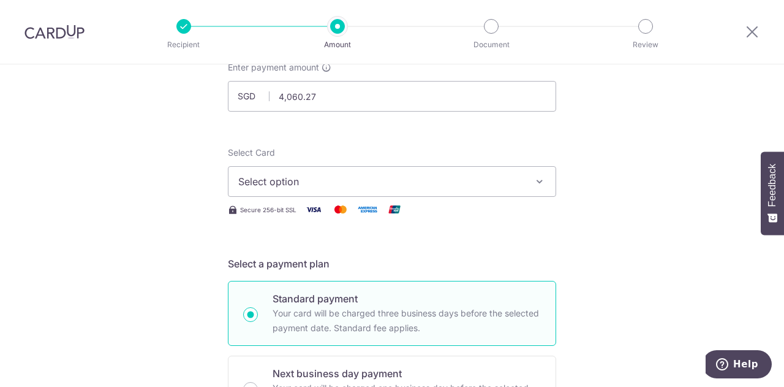
click at [293, 186] on span "Select option" at bounding box center [380, 181] width 285 height 15
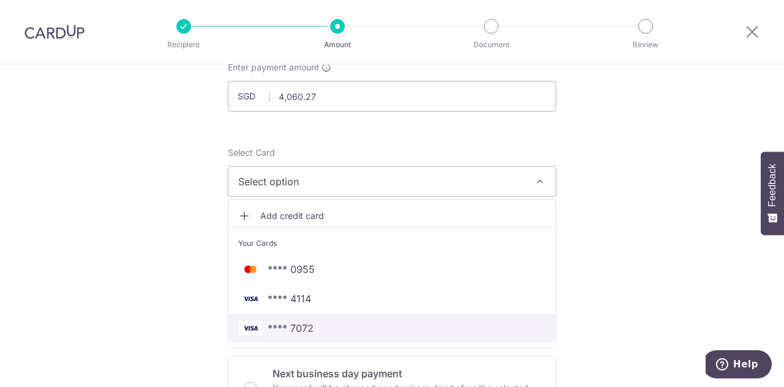
click at [288, 323] on span "**** 7072" at bounding box center [291, 327] width 46 height 15
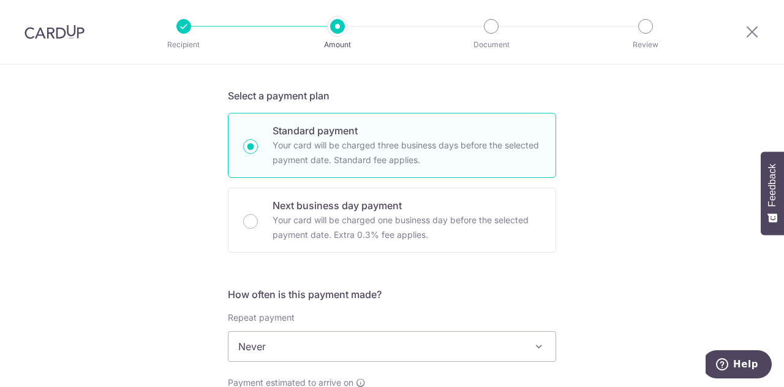
scroll to position [318, 0]
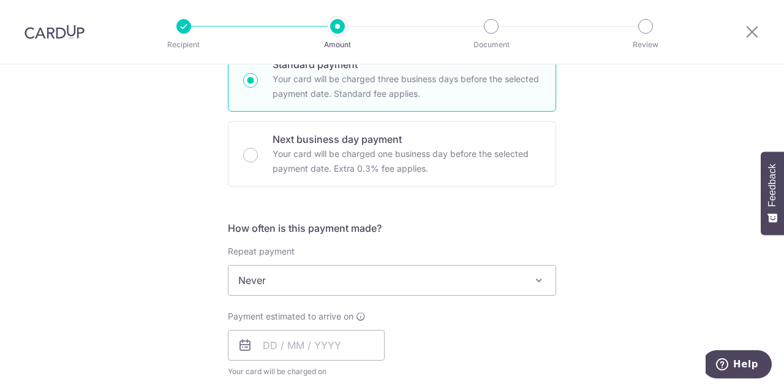
click at [268, 274] on span "Never" at bounding box center [392, 279] width 327 height 29
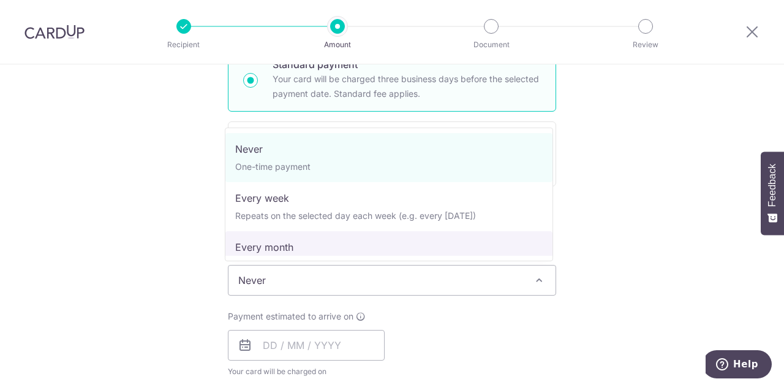
select select "3"
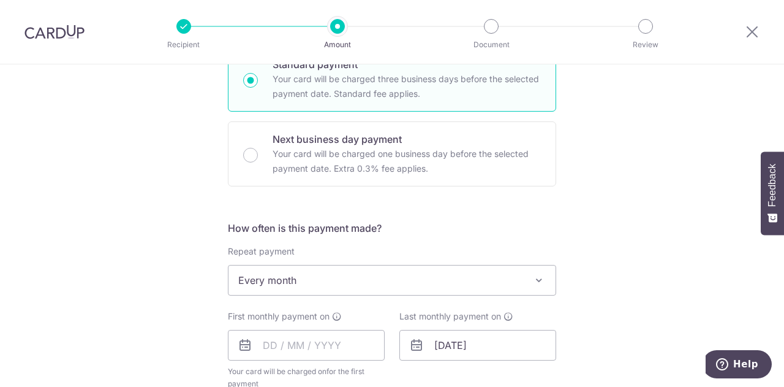
click at [178, 244] on div "Tell us more about your payment Enter payment amount SGD 4,060.27 4060.27 Recip…" at bounding box center [392, 331] width 784 height 1171
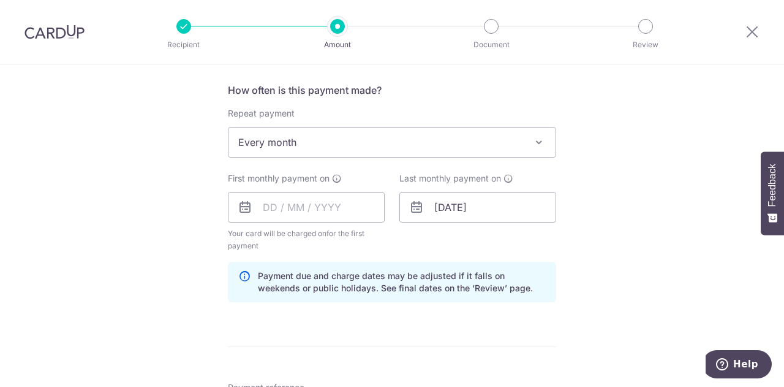
scroll to position [455, 0]
click at [267, 211] on input "text" at bounding box center [306, 207] width 157 height 31
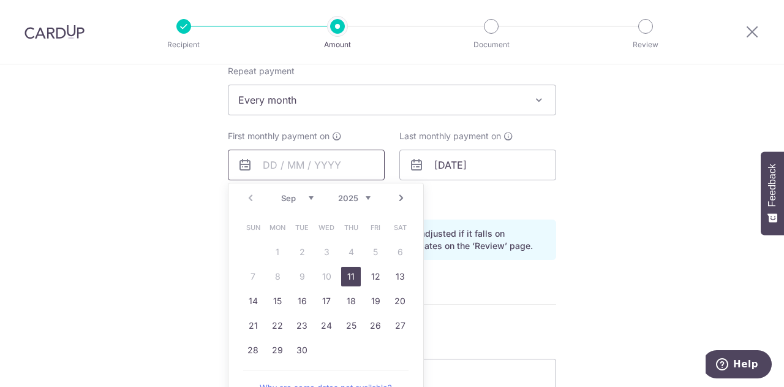
scroll to position [498, 0]
click at [308, 193] on select "Sep Oct Nov Dec" at bounding box center [297, 198] width 32 height 10
click at [320, 253] on link "1" at bounding box center [327, 252] width 20 height 20
type input "[DATE]"
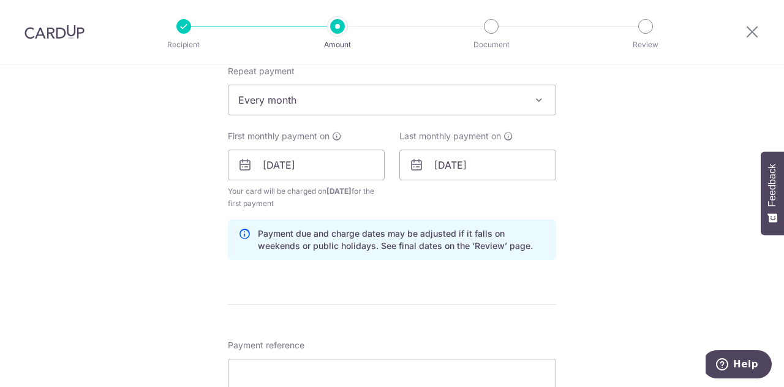
click at [146, 231] on div "Tell us more about your payment Enter payment amount SGD 4,060.27 4060.27 Recip…" at bounding box center [392, 151] width 784 height 1171
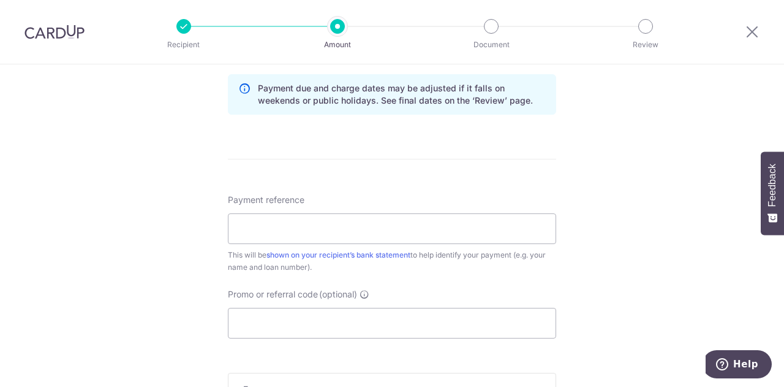
scroll to position [643, 0]
click at [246, 225] on input "Payment reference" at bounding box center [392, 228] width 328 height 31
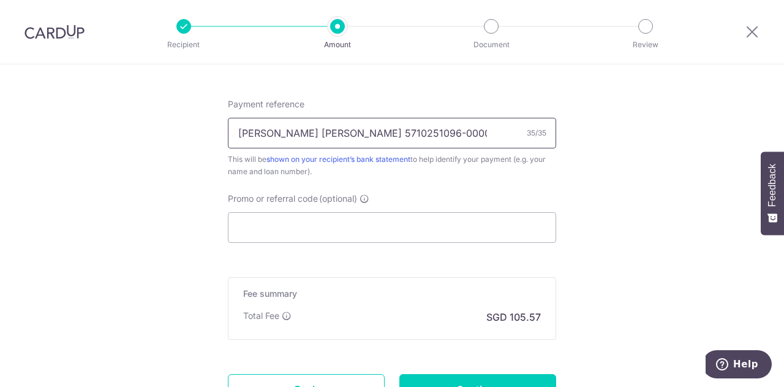
scroll to position [739, 0]
type input "[PERSON_NAME] [PERSON_NAME] 5710251096-00000"
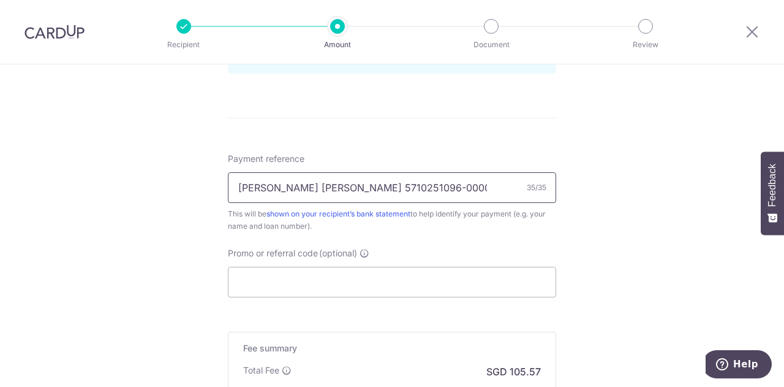
scroll to position [845, 0]
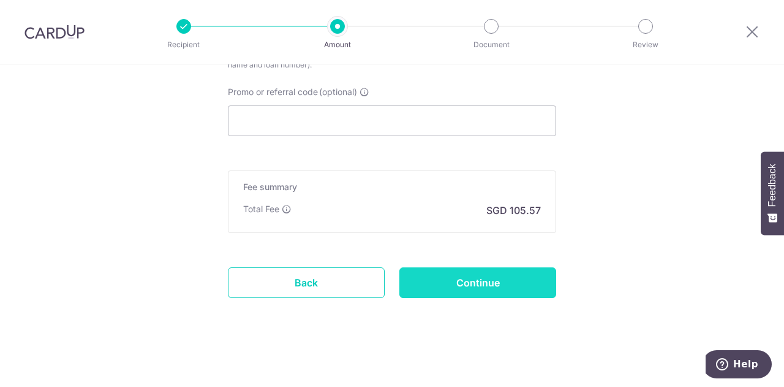
click at [451, 284] on input "Continue" at bounding box center [477, 282] width 157 height 31
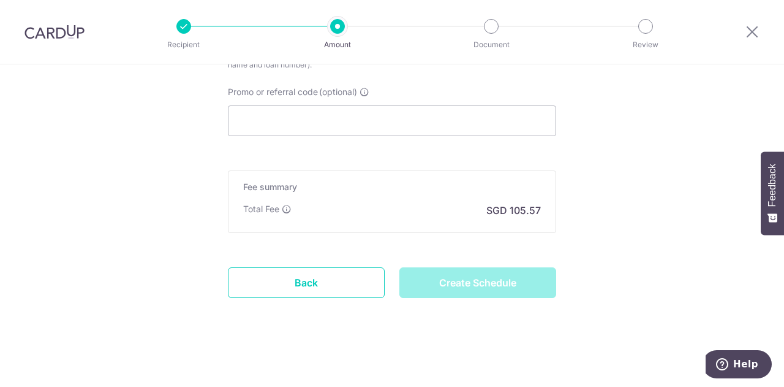
type input "Create Schedule"
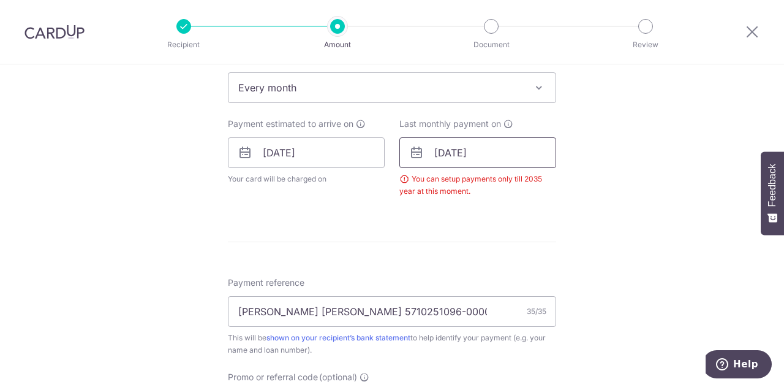
click at [493, 156] on input "[DATE]" at bounding box center [477, 152] width 157 height 31
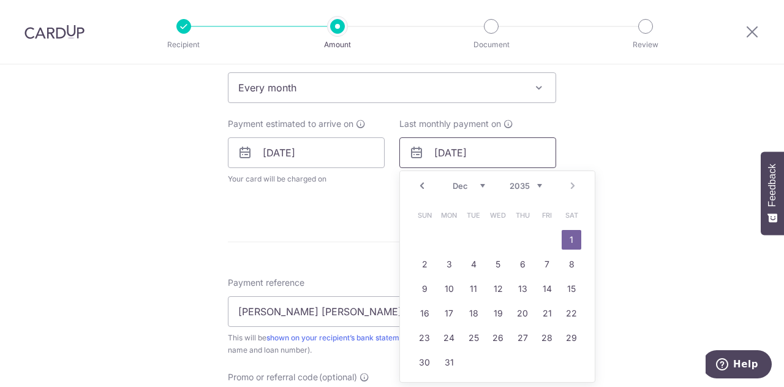
type input "[DATE]"
click at [627, 167] on div "Tell us more about your payment Enter payment amount SGD 4,060.27 4060.27 Selec…" at bounding box center [392, 114] width 784 height 1120
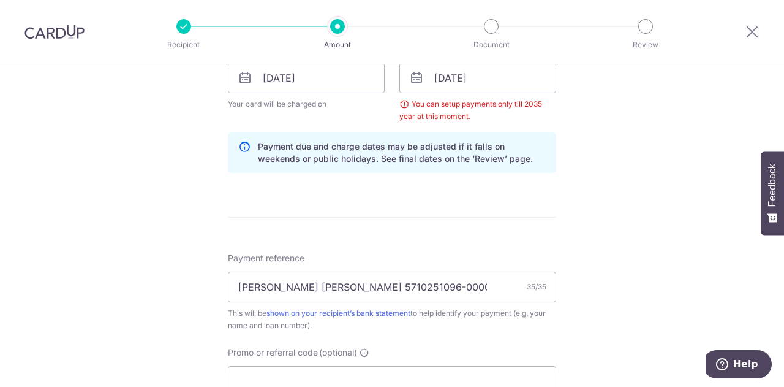
scroll to position [826, 0]
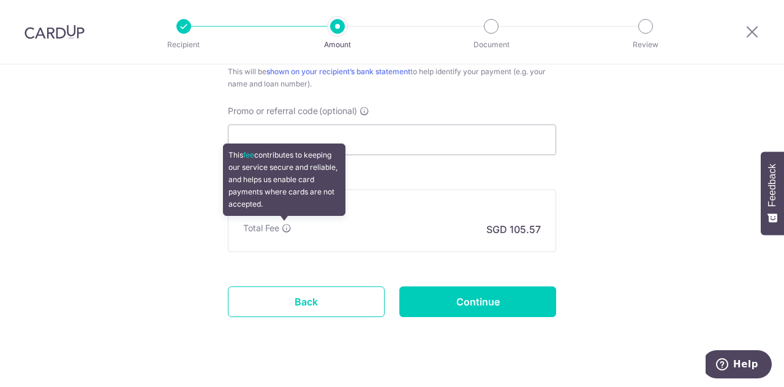
click at [282, 227] on icon at bounding box center [287, 228] width 10 height 10
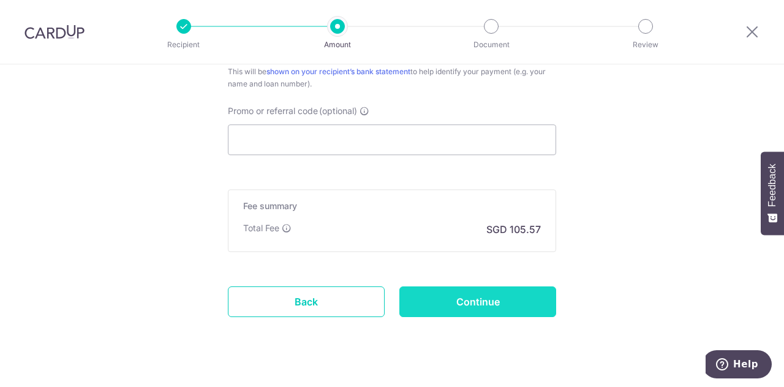
click at [485, 300] on input "Continue" at bounding box center [477, 301] width 157 height 31
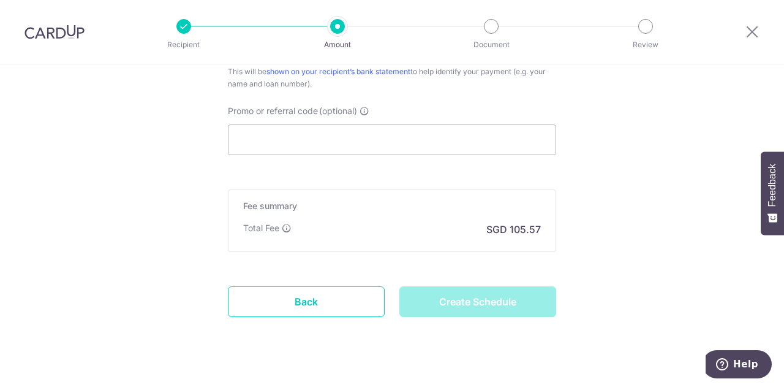
type input "Create Schedule"
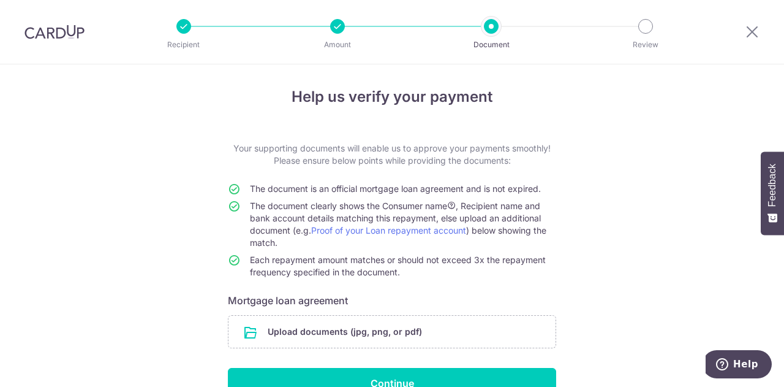
scroll to position [21, 0]
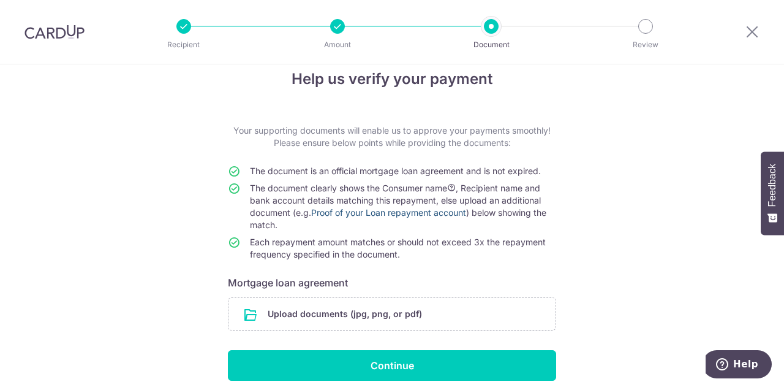
click at [451, 213] on link "Proof of your Loan repayment account" at bounding box center [388, 212] width 155 height 10
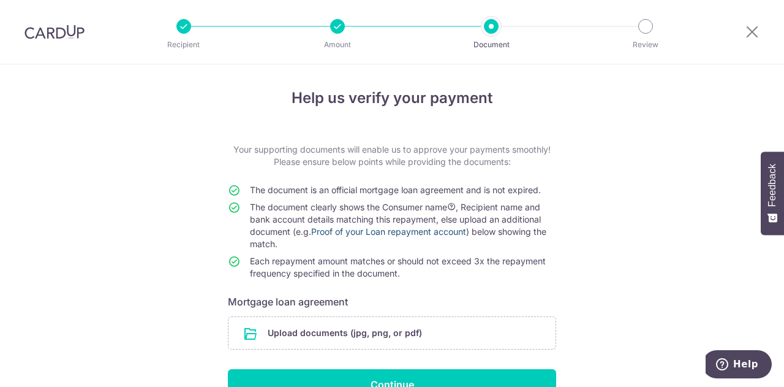
scroll to position [82, 0]
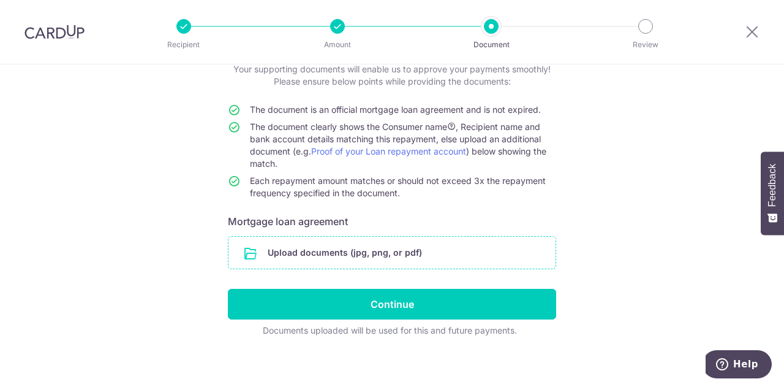
click at [316, 258] on input "file" at bounding box center [392, 252] width 327 height 32
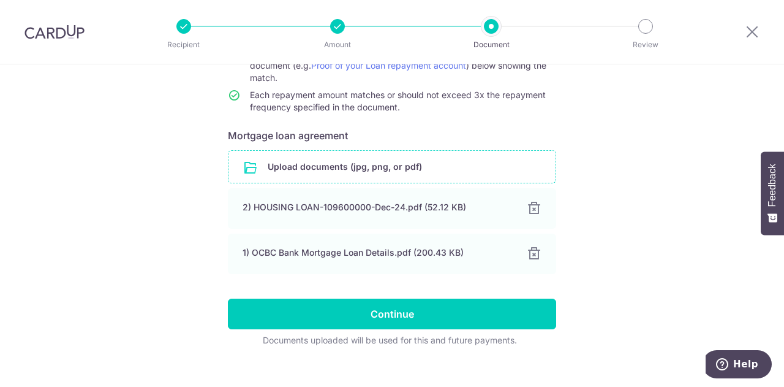
scroll to position [170, 0]
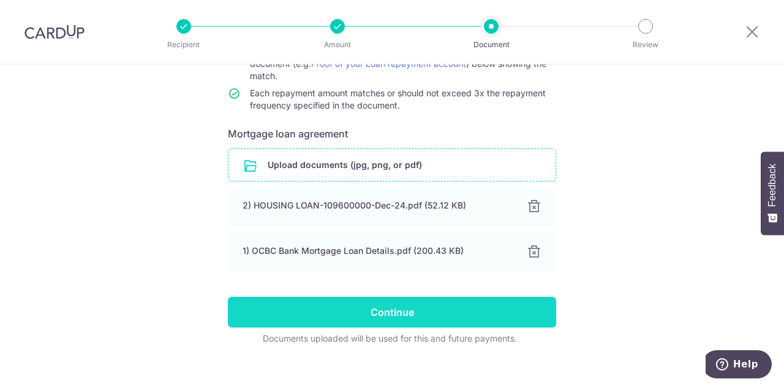
click at [419, 316] on input "Continue" at bounding box center [392, 312] width 328 height 31
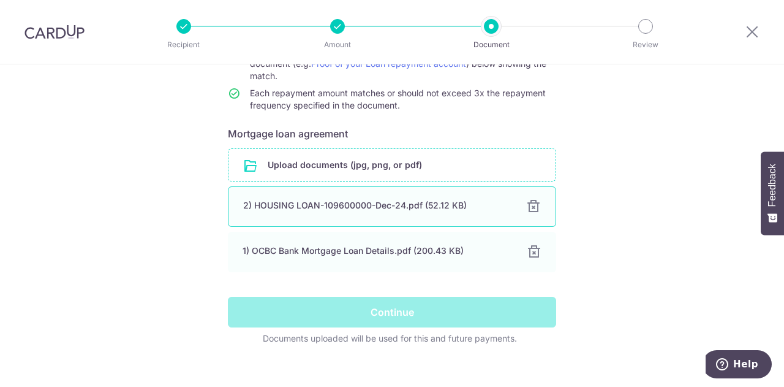
scroll to position [184, 0]
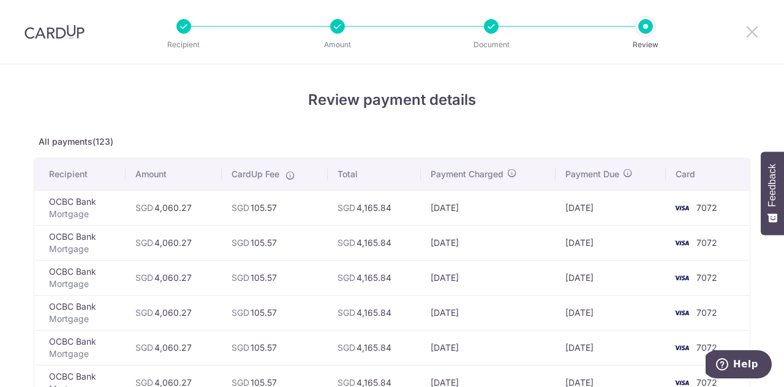
drag, startPoint x: 758, startPoint y: 28, endPoint x: 448, endPoint y: 64, distance: 312.2
click at [758, 28] on icon at bounding box center [752, 31] width 15 height 15
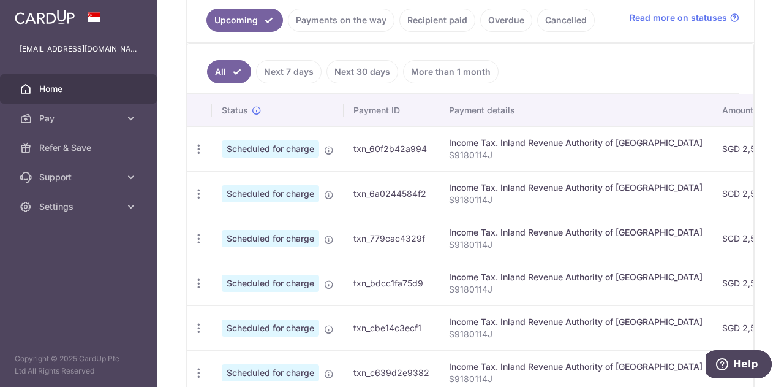
scroll to position [53, 0]
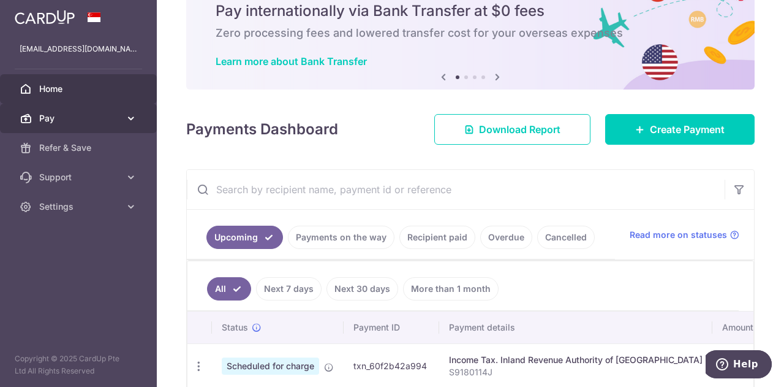
click at [105, 122] on span "Pay" at bounding box center [79, 118] width 81 height 12
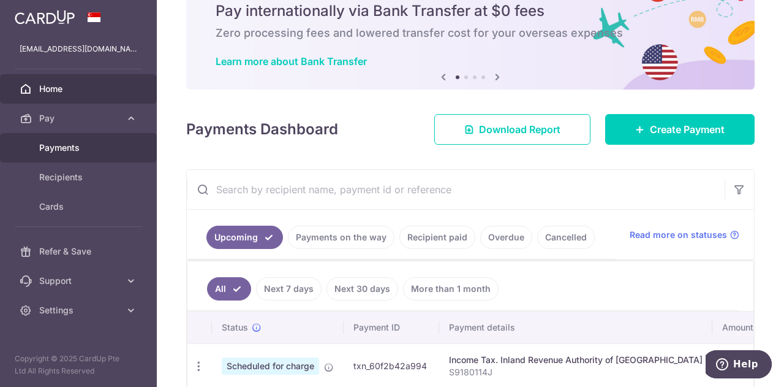
click at [72, 142] on span "Payments" at bounding box center [79, 148] width 81 height 12
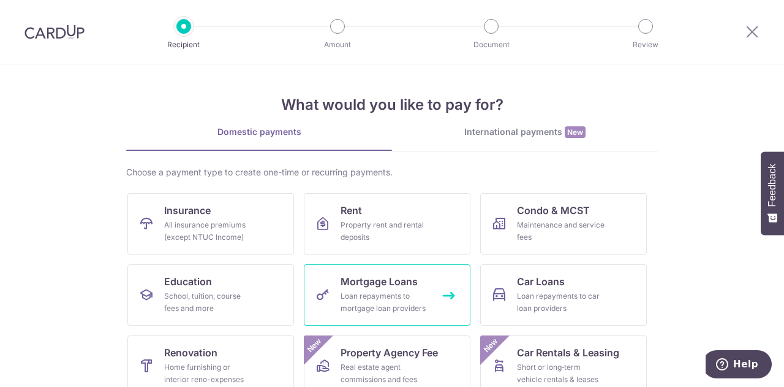
click at [349, 314] on link "Mortgage Loans Loan repayments to mortgage loan providers" at bounding box center [387, 294] width 167 height 61
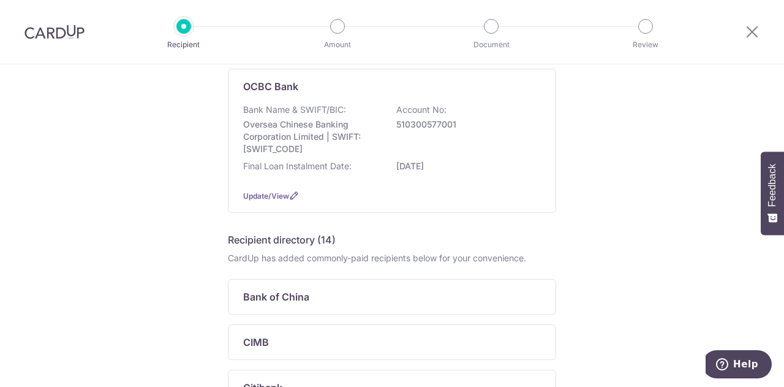
scroll to position [126, 0]
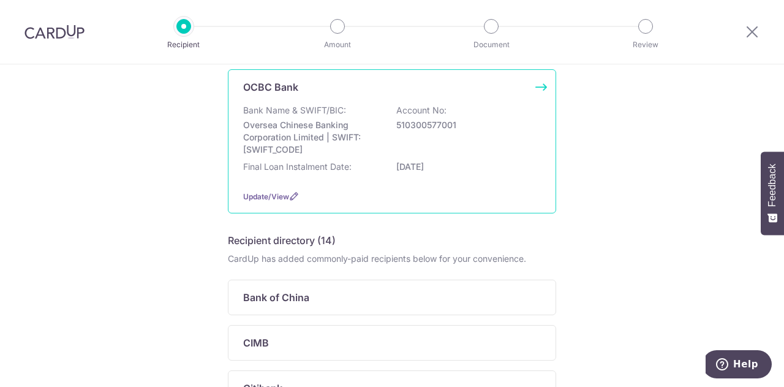
click at [328, 146] on p "Oversea Chinese Banking Corporation Limited | SWIFT: OCBCSGSGXXX" at bounding box center [311, 137] width 137 height 37
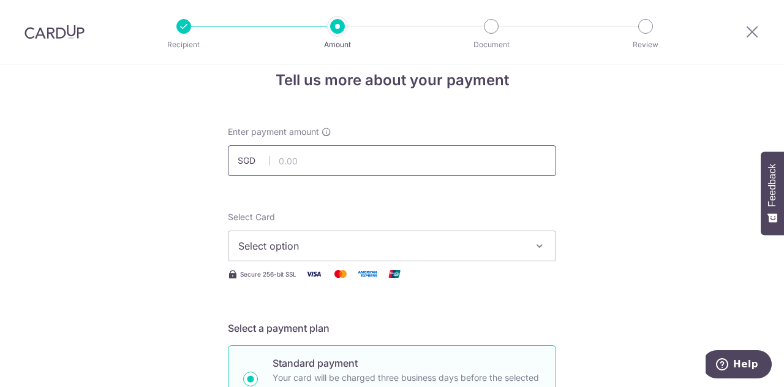
click at [309, 156] on input "text" at bounding box center [392, 160] width 328 height 31
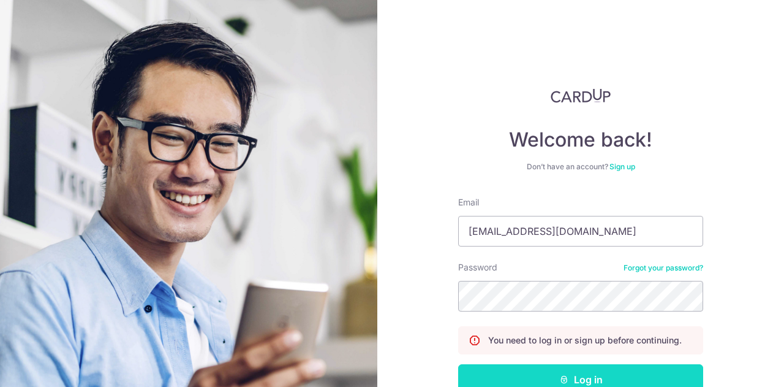
click at [543, 379] on button "Log in" at bounding box center [580, 379] width 245 height 31
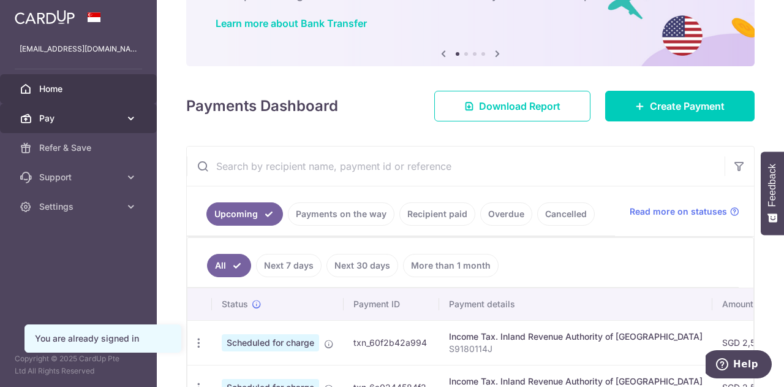
click at [102, 115] on span "Pay" at bounding box center [79, 118] width 81 height 12
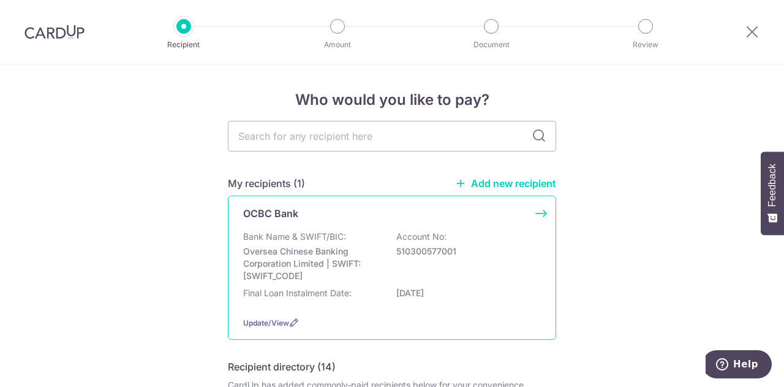
click at [358, 225] on div "OCBC Bank Bank Name & SWIFT/BIC: Oversea Chinese Banking Corporation Limited | …" at bounding box center [392, 267] width 328 height 144
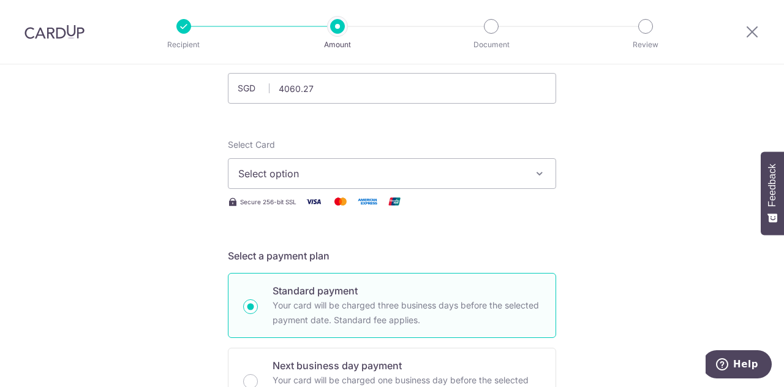
scroll to position [91, 0]
type input "4,060.27"
click at [290, 187] on button "Select option" at bounding box center [392, 174] width 328 height 31
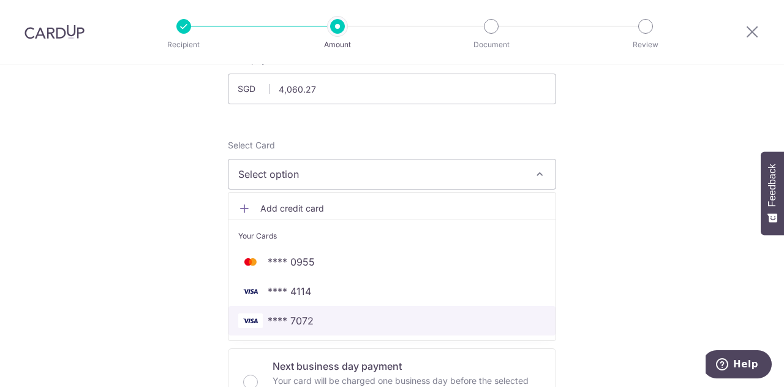
click at [282, 320] on span "**** 7072" at bounding box center [291, 320] width 46 height 15
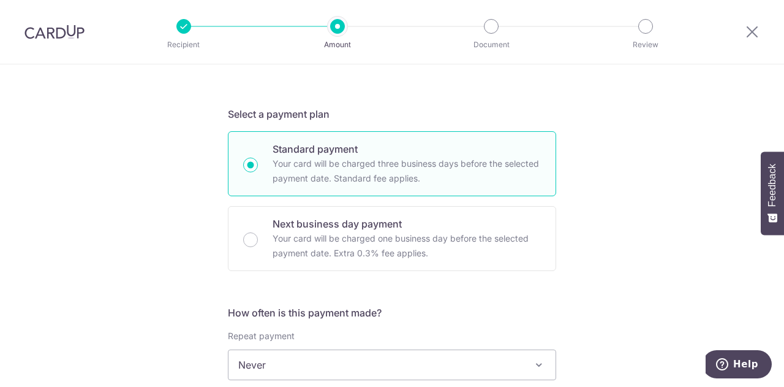
scroll to position [352, 0]
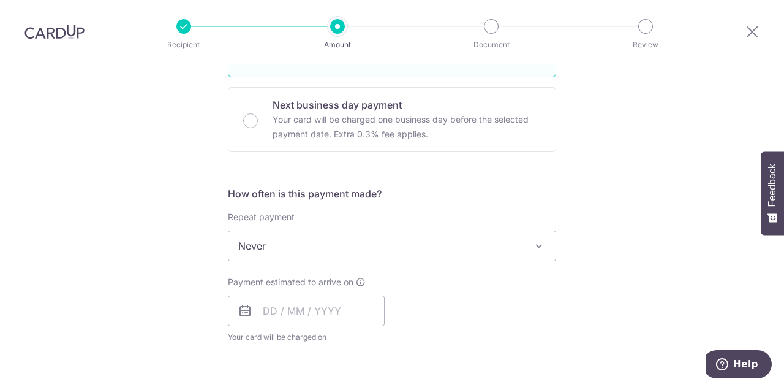
click at [279, 246] on span "Never" at bounding box center [392, 245] width 327 height 29
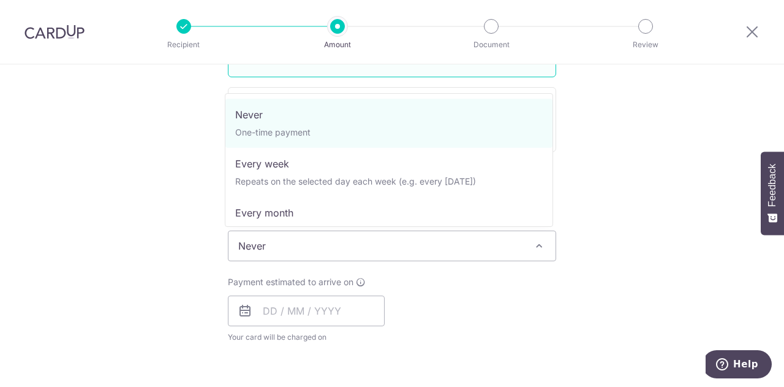
click at [327, 245] on span "Never" at bounding box center [392, 245] width 327 height 29
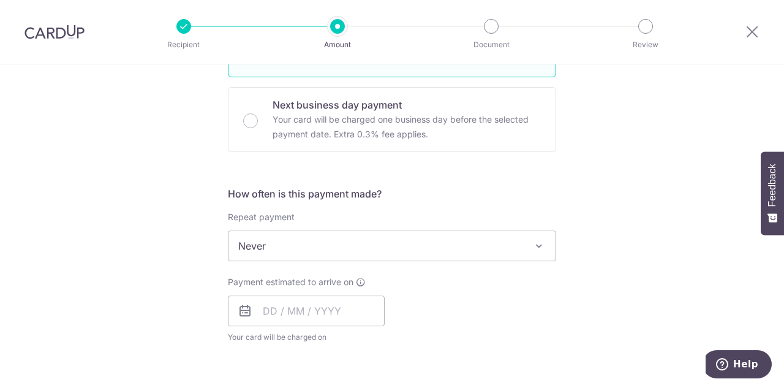
click at [327, 245] on span "Never" at bounding box center [392, 245] width 327 height 29
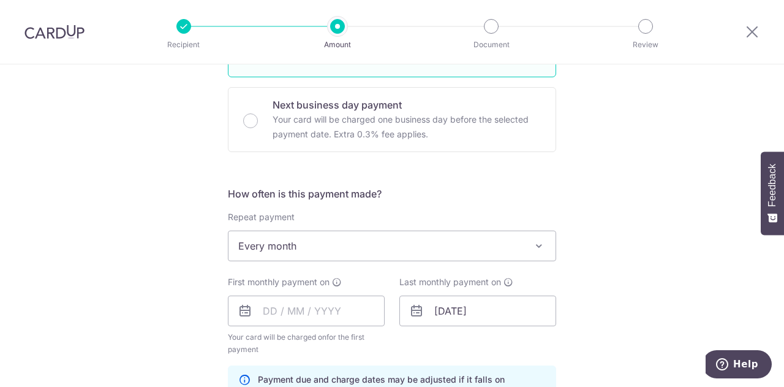
select select "3"
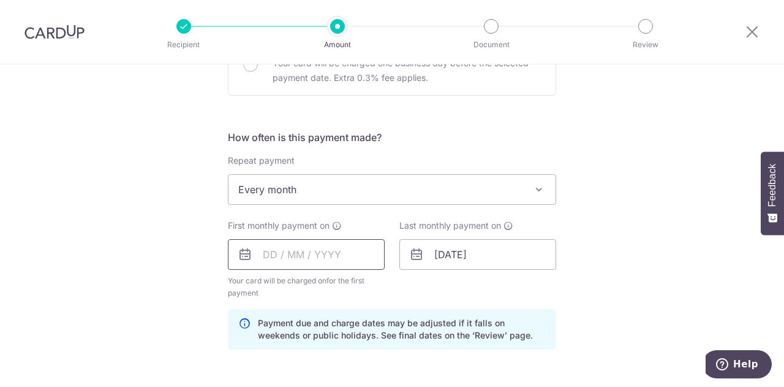
click at [274, 248] on input "text" at bounding box center [306, 254] width 157 height 31
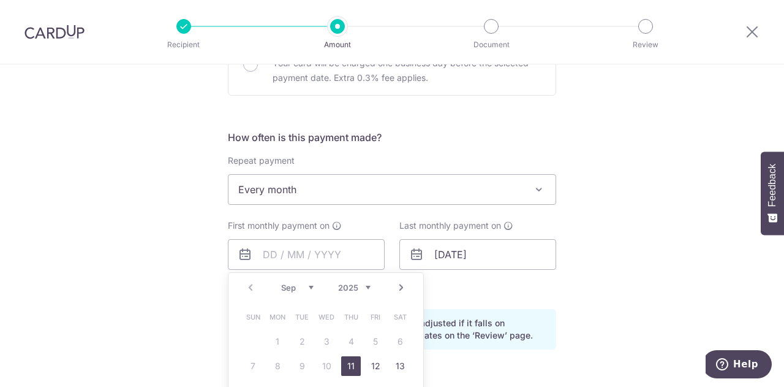
click at [304, 282] on select "Sep Oct Nov Dec" at bounding box center [297, 287] width 32 height 10
click at [328, 340] on link "1" at bounding box center [327, 341] width 20 height 20
type input "[DATE]"
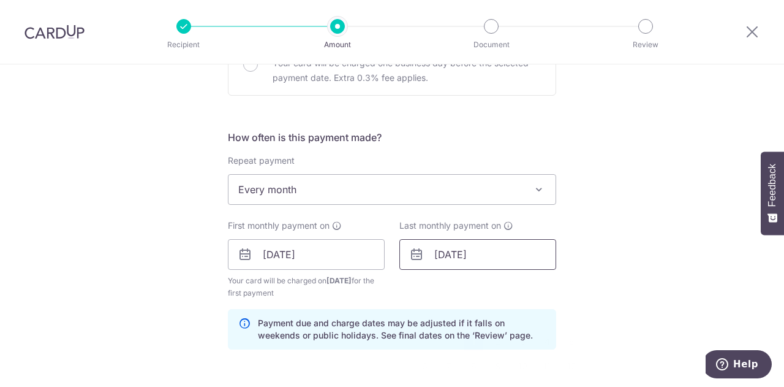
click at [484, 255] on input "[DATE]" at bounding box center [477, 254] width 157 height 31
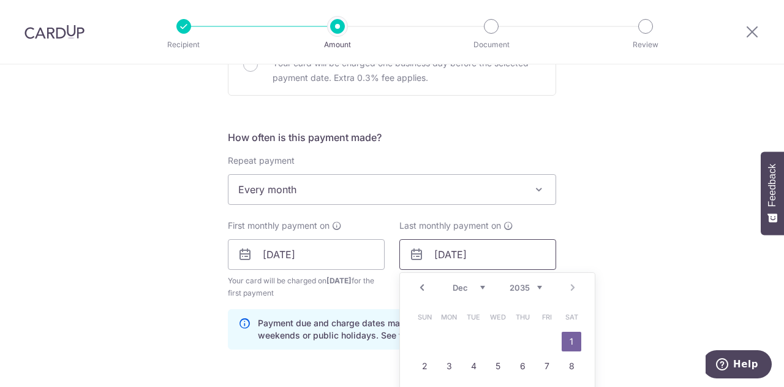
type input "[DATE]"
click at [572, 239] on div "Tell us more about your payment Enter payment amount SGD 4,060.27 4060.27 Selec…" at bounding box center [392, 241] width 784 height 1171
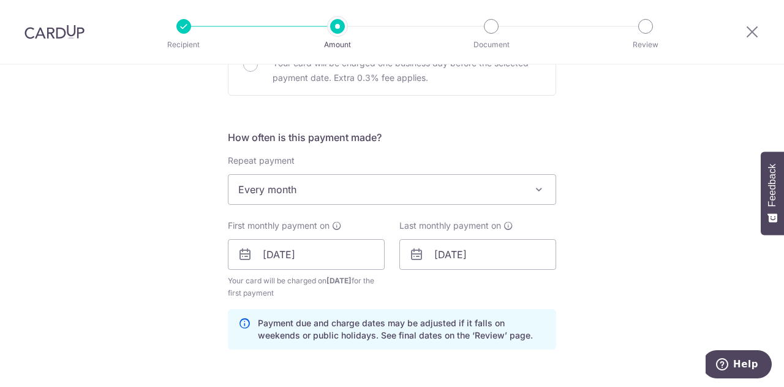
scroll to position [523, 0]
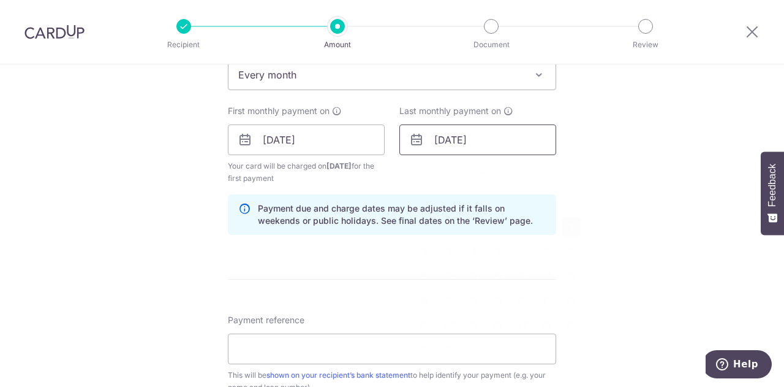
click at [455, 145] on input "[DATE]" at bounding box center [477, 139] width 157 height 31
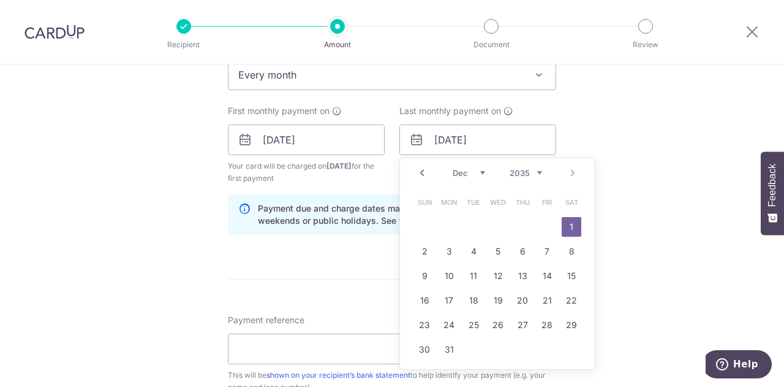
click at [480, 169] on select "Jan Feb Mar Apr May Jun [DATE] Aug Sep Oct Nov Dec" at bounding box center [469, 173] width 32 height 10
click at [714, 211] on div "Tell us more about your payment Enter payment amount SGD 4,060.27 4060.27 Selec…" at bounding box center [392, 126] width 784 height 1171
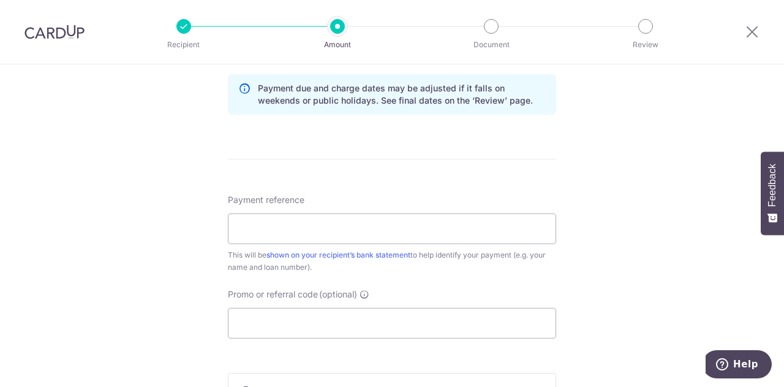
scroll to position [644, 0]
click at [332, 233] on input "Payment reference" at bounding box center [392, 228] width 328 height 31
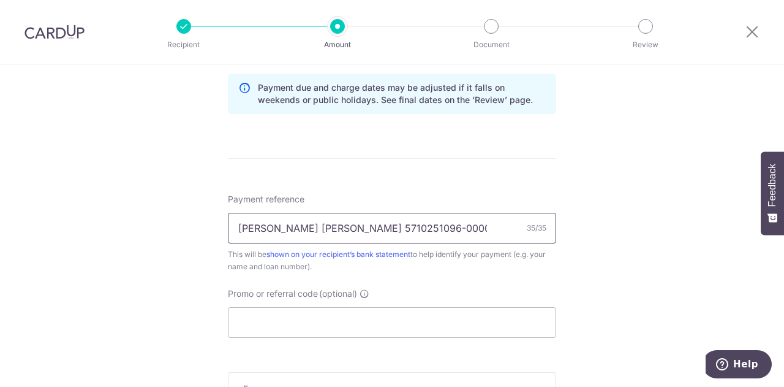
scroll to position [657, 0]
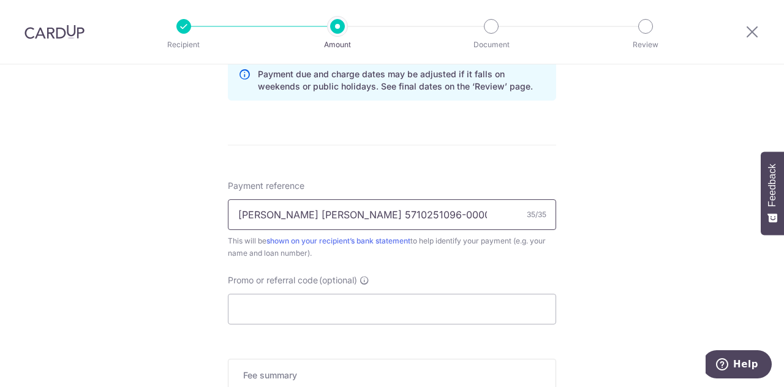
type input "[PERSON_NAME] [PERSON_NAME] 5710251096-00000"
click at [374, 313] on input "Promo or referral code (optional)" at bounding box center [392, 308] width 328 height 31
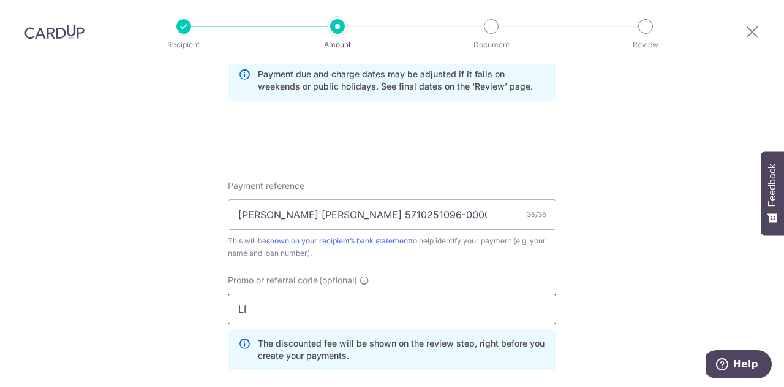
type input "L"
type input "MILELION"
click at [178, 293] on div "Tell us more about your payment Enter payment amount SGD 4,060.27 4060.27 Selec…" at bounding box center [392, 20] width 784 height 1226
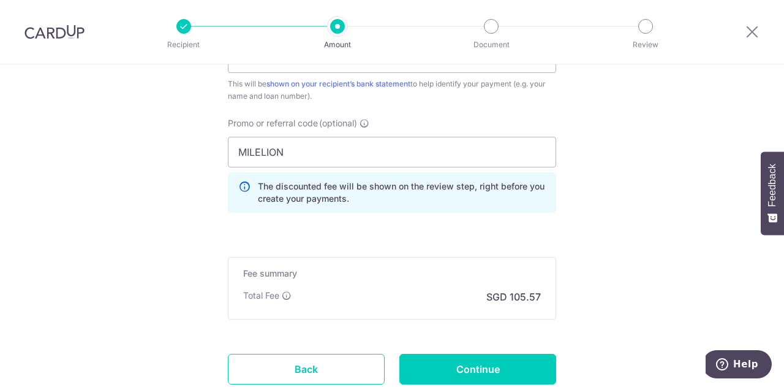
scroll to position [818, 0]
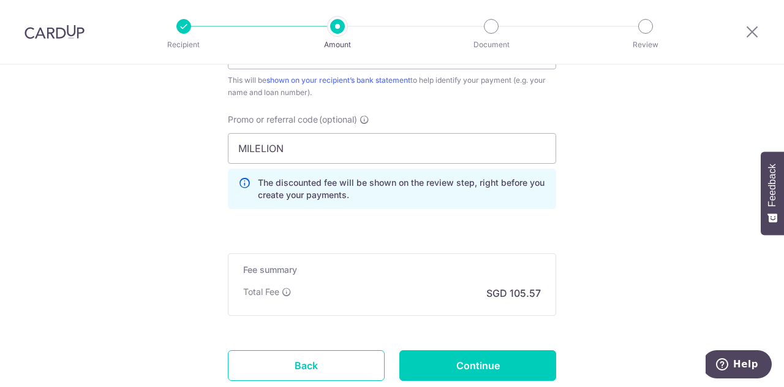
click at [299, 153] on input "MILELION" at bounding box center [392, 148] width 328 height 31
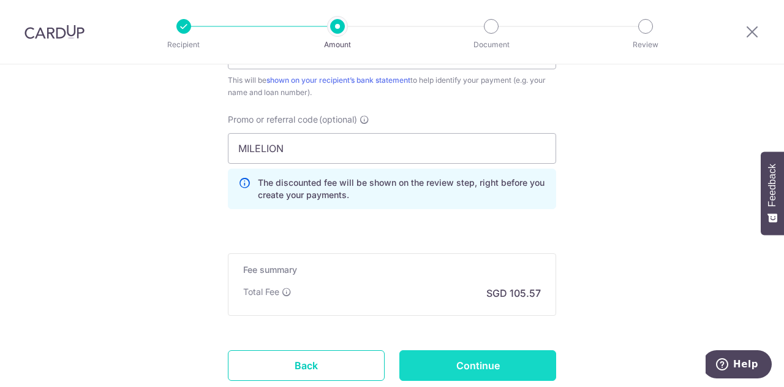
click at [440, 351] on input "Continue" at bounding box center [477, 365] width 157 height 31
type input "Create Schedule"
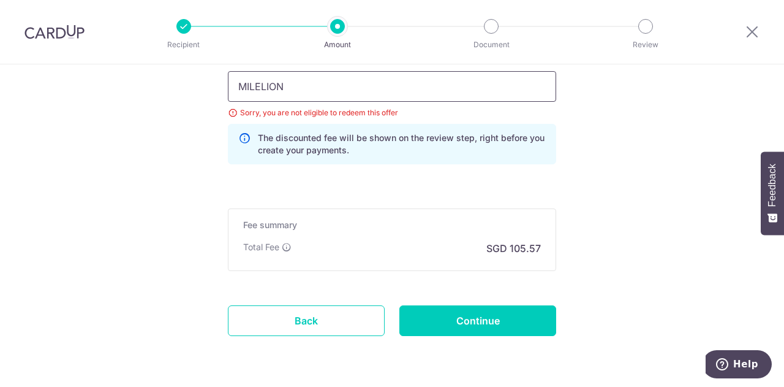
drag, startPoint x: 296, startPoint y: 90, endPoint x: 203, endPoint y: 83, distance: 92.8
type input "REC185"
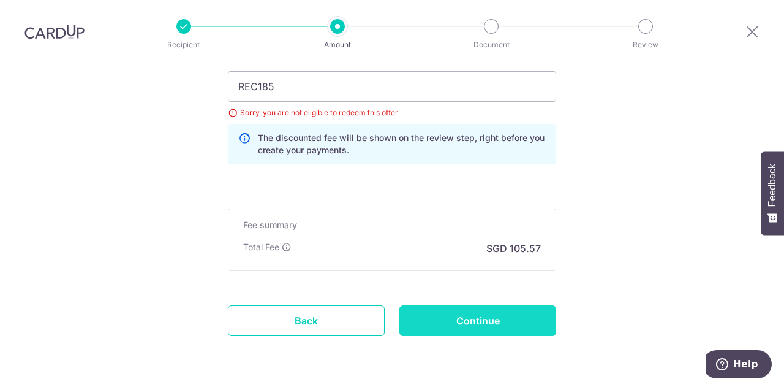
click at [477, 319] on input "Continue" at bounding box center [477, 320] width 157 height 31
type input "Update Schedule"
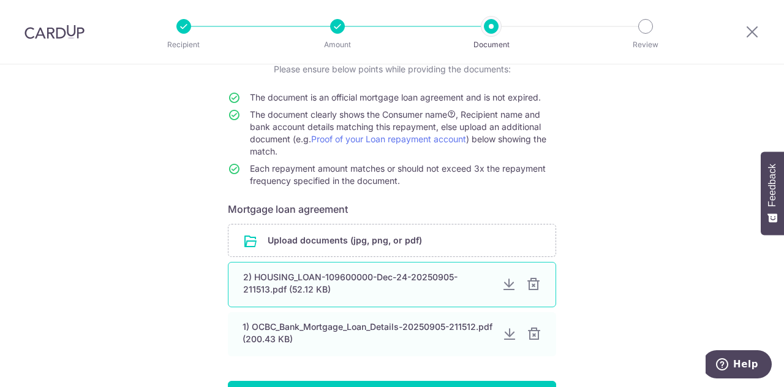
scroll to position [146, 0]
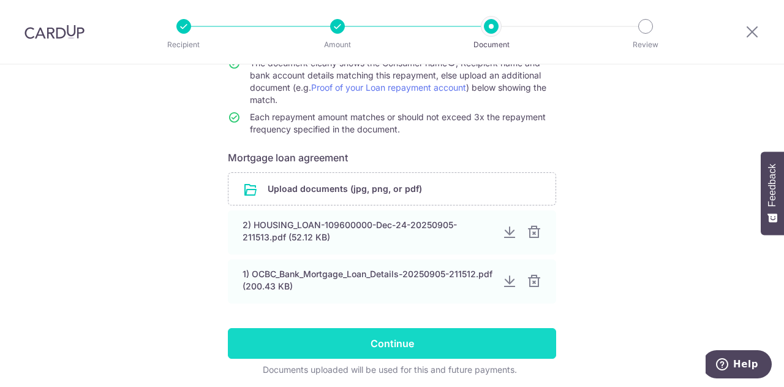
click at [385, 342] on input "Continue" at bounding box center [392, 343] width 328 height 31
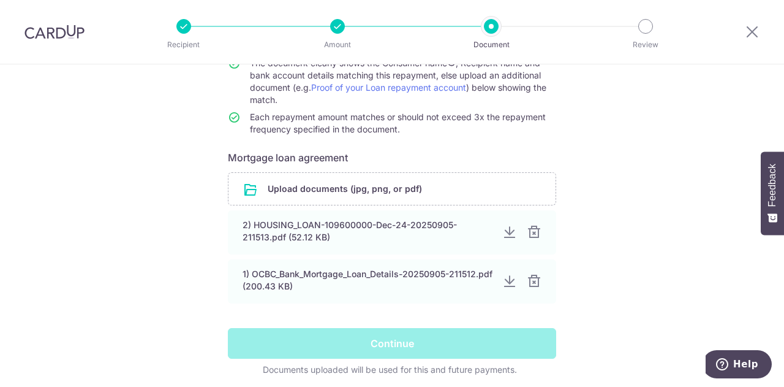
drag, startPoint x: 385, startPoint y: 342, endPoint x: 66, endPoint y: 264, distance: 328.7
click at [66, 264] on div "Help us verify your payment Your supporting documents will enable us to approve…" at bounding box center [392, 176] width 784 height 515
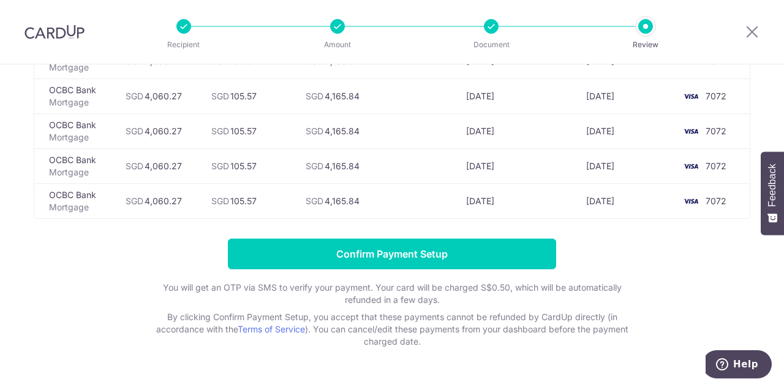
scroll to position [4274, 0]
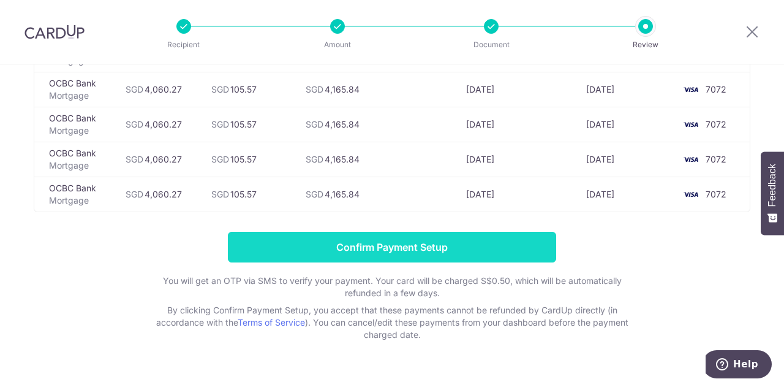
click at [418, 232] on input "Confirm Payment Setup" at bounding box center [392, 247] width 328 height 31
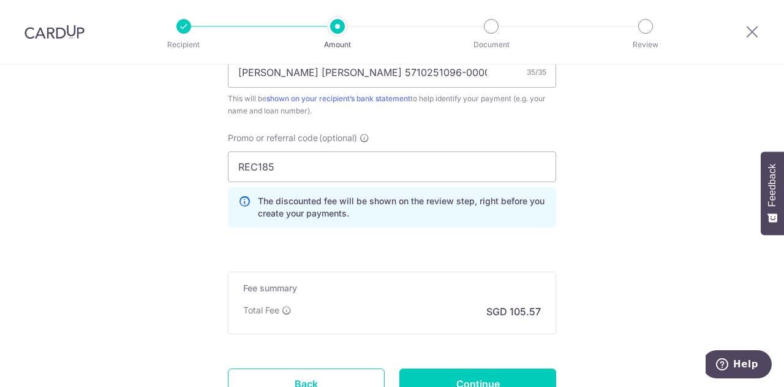
scroll to position [856, 0]
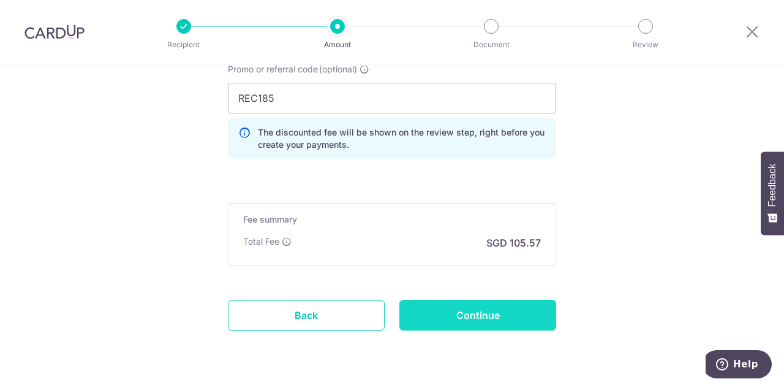
click at [439, 309] on input "Continue" at bounding box center [477, 315] width 157 height 31
type input "Update Schedule"
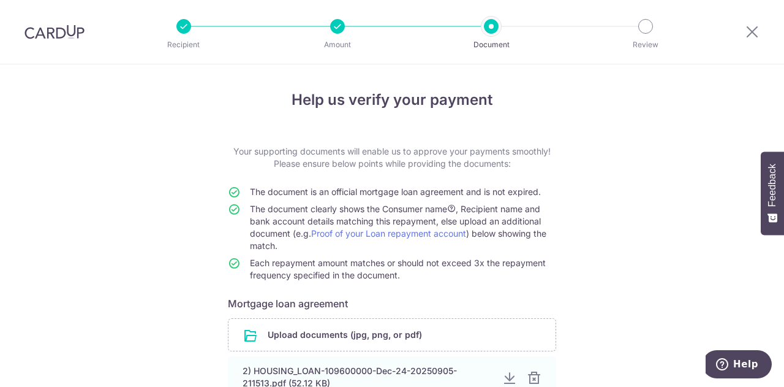
scroll to position [145, 0]
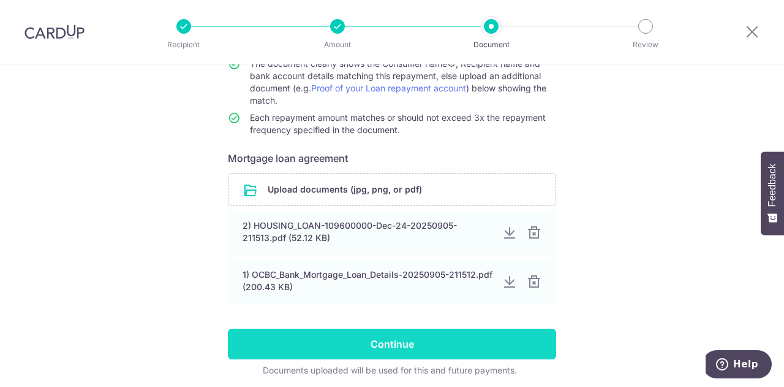
click at [409, 346] on input "Continue" at bounding box center [392, 343] width 328 height 31
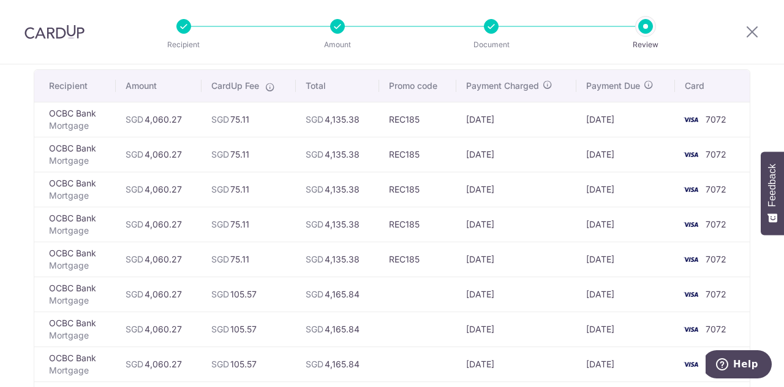
scroll to position [107, 0]
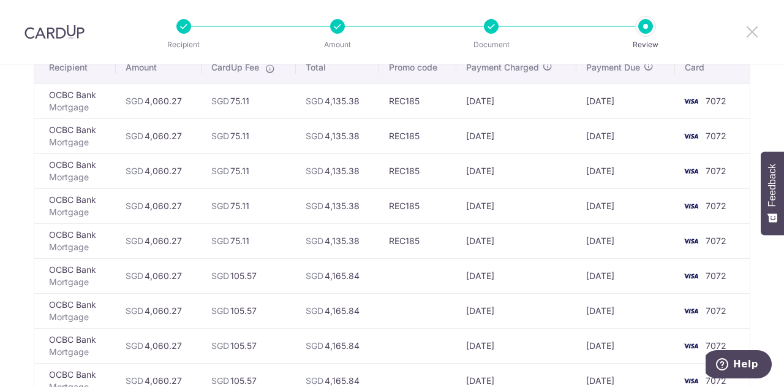
drag, startPoint x: 752, startPoint y: 28, endPoint x: 445, endPoint y: 56, distance: 308.2
click at [752, 28] on icon at bounding box center [752, 31] width 15 height 15
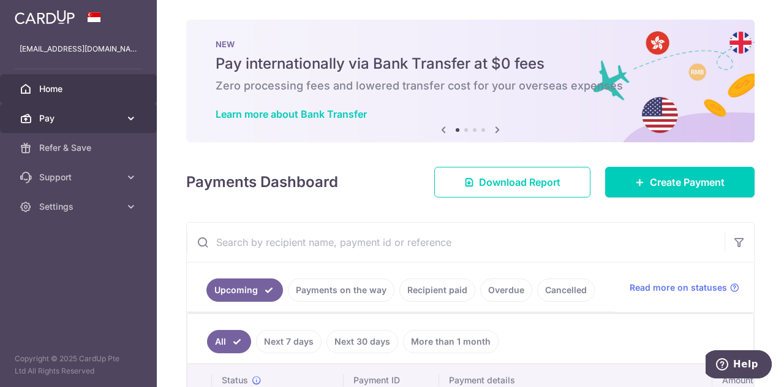
click at [74, 116] on span "Pay" at bounding box center [79, 118] width 81 height 12
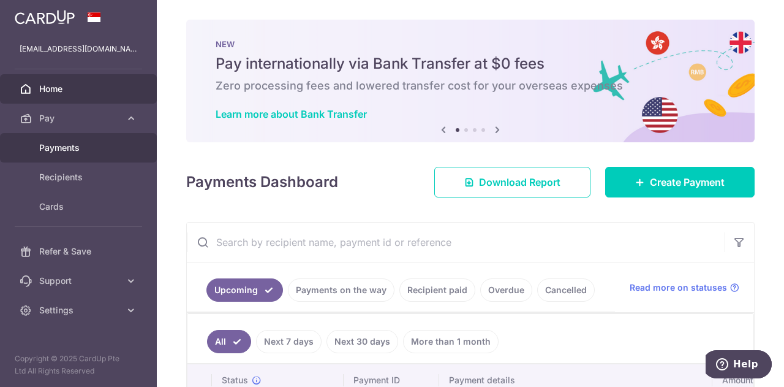
click at [91, 148] on span "Payments" at bounding box center [79, 148] width 81 height 12
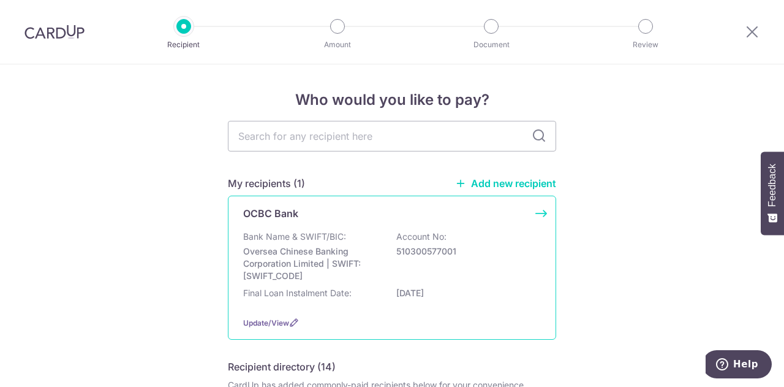
click at [309, 240] on p "Bank Name & SWIFT/BIC:" at bounding box center [294, 236] width 103 height 12
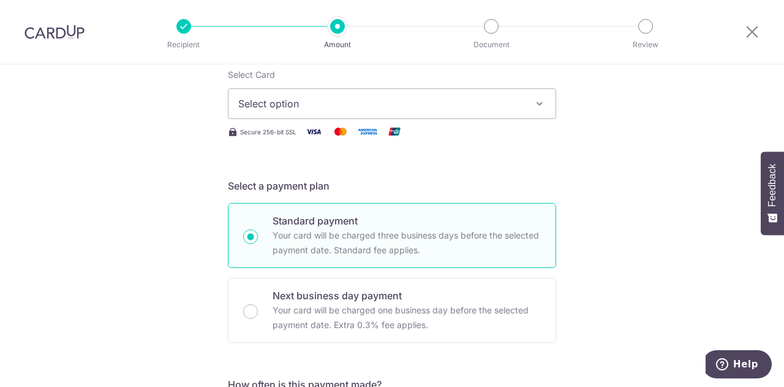
scroll to position [161, 0]
type input "4,060.27"
click at [271, 114] on button "Select option" at bounding box center [392, 104] width 328 height 31
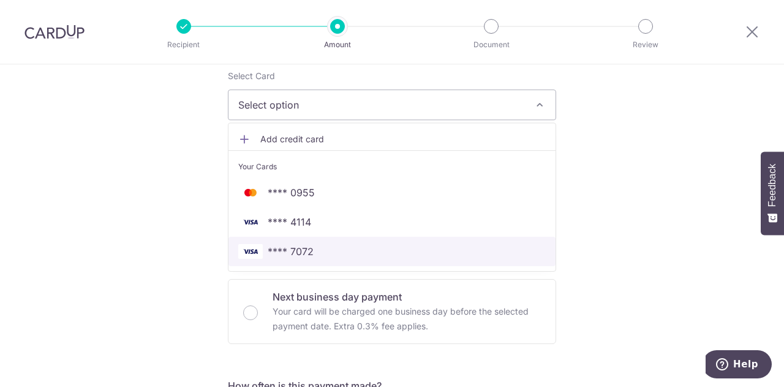
click at [278, 254] on span "**** 7072" at bounding box center [291, 251] width 46 height 15
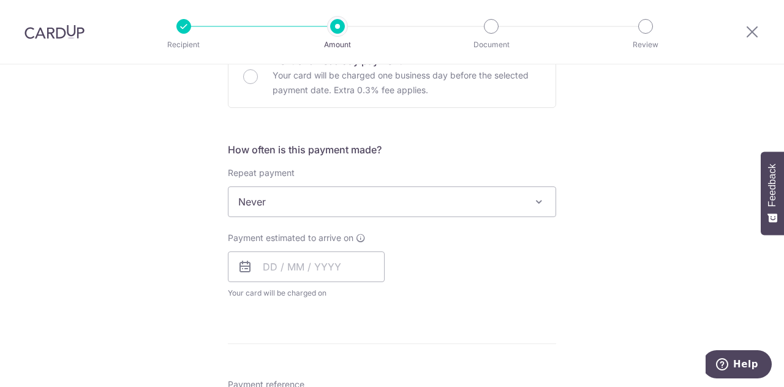
scroll to position [396, 0]
click at [308, 184] on div "Repeat payment Never Every week Every month Every quarter Every half a year Nev…" at bounding box center [392, 192] width 328 height 50
click at [309, 198] on span "Never" at bounding box center [392, 201] width 327 height 29
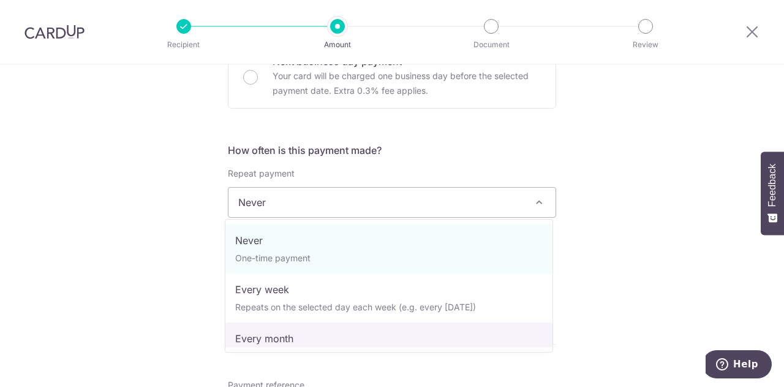
select select "3"
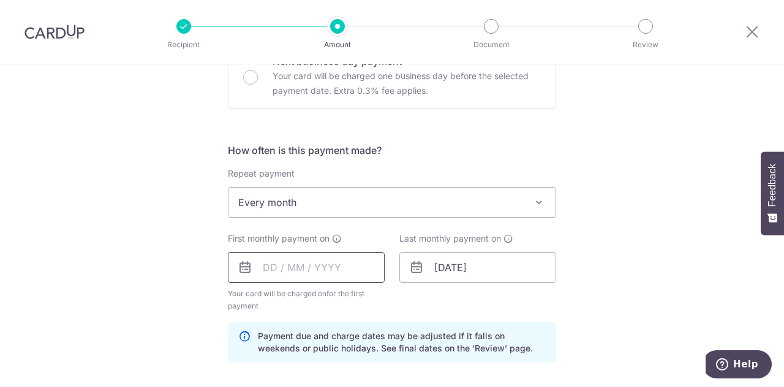
click at [314, 269] on input "text" at bounding box center [306, 267] width 157 height 31
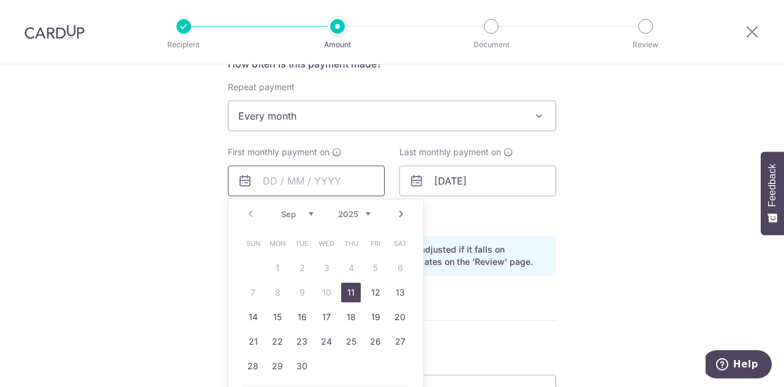
scroll to position [482, 0]
click at [299, 211] on select "Sep Oct Nov Dec" at bounding box center [297, 215] width 32 height 10
click at [323, 269] on link "1" at bounding box center [327, 269] width 20 height 20
type input "[DATE]"
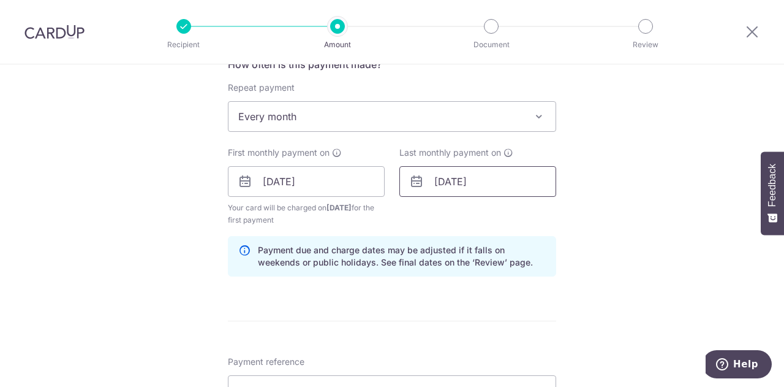
click at [471, 187] on input "[DATE]" at bounding box center [477, 181] width 157 height 31
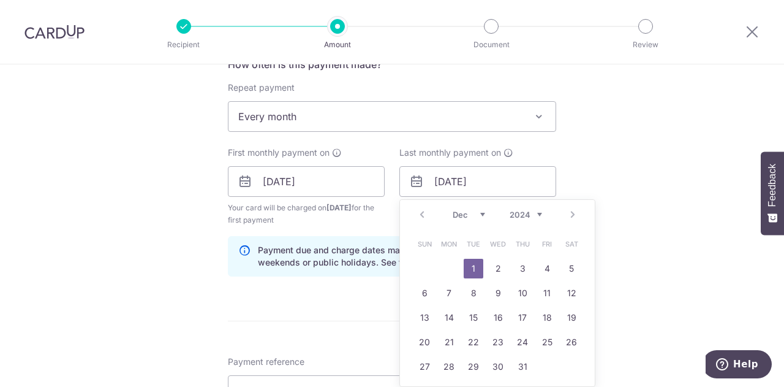
click at [538, 213] on select "2024 2025 2026 2027 2028 2029 2030 2031 2032 2033 2034 2035" at bounding box center [526, 215] width 32 height 10
click at [477, 211] on select "Jan Feb Mar Apr May Jun [DATE] Aug Sep Oct Nov Dec" at bounding box center [469, 215] width 32 height 10
click at [425, 269] on link "1" at bounding box center [425, 269] width 20 height 20
type input "[DATE]"
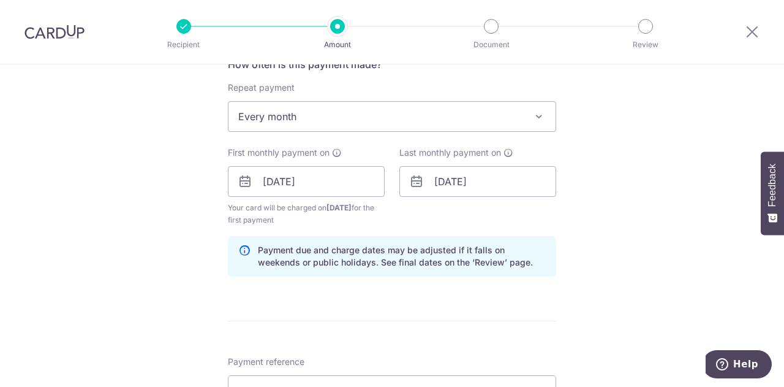
click at [170, 213] on div "Tell us more about your payment Enter payment amount SGD 4,060.27 4060.27 Selec…" at bounding box center [392, 168] width 784 height 1171
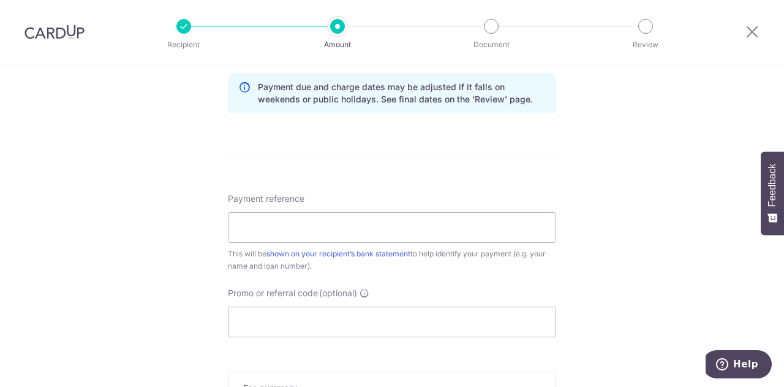
scroll to position [645, 0]
click at [254, 222] on input "Payment reference" at bounding box center [392, 226] width 328 height 31
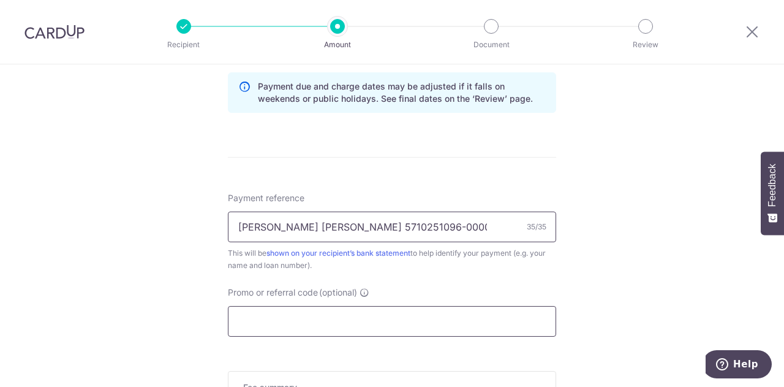
type input "[PERSON_NAME] [PERSON_NAME] 5710251096-00000"
click at [396, 313] on input "Promo or referral code (optional)" at bounding box center [392, 321] width 328 height 31
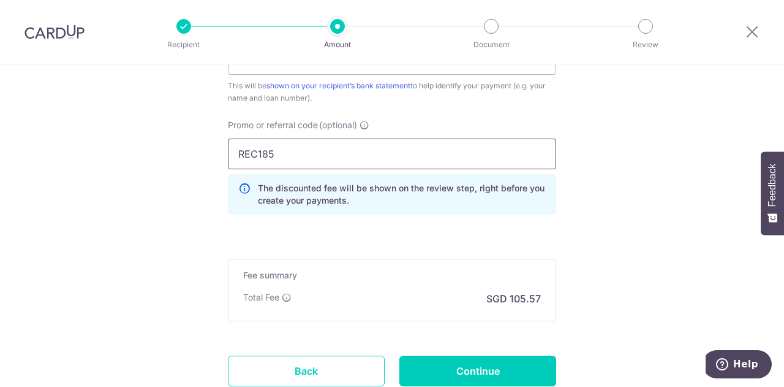
scroll to position [812, 0]
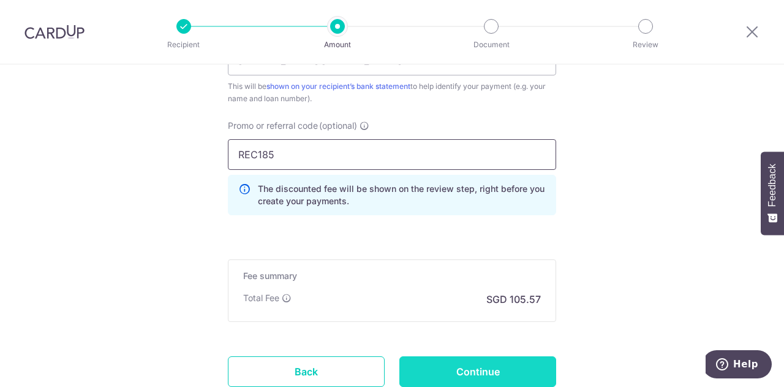
type input "REC185"
click at [426, 368] on input "Continue" at bounding box center [477, 371] width 157 height 31
type input "Create Schedule"
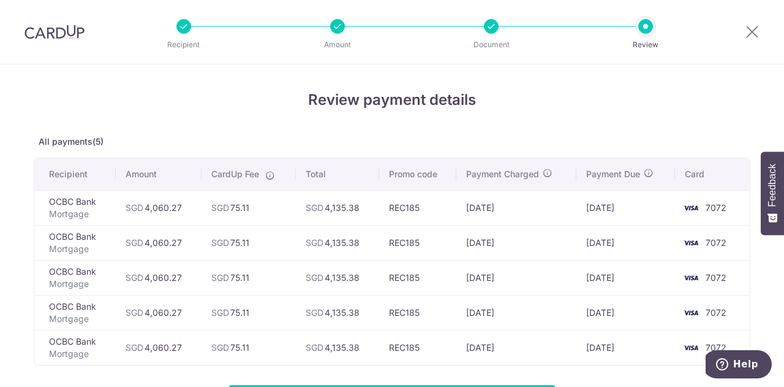
scroll to position [94, 0]
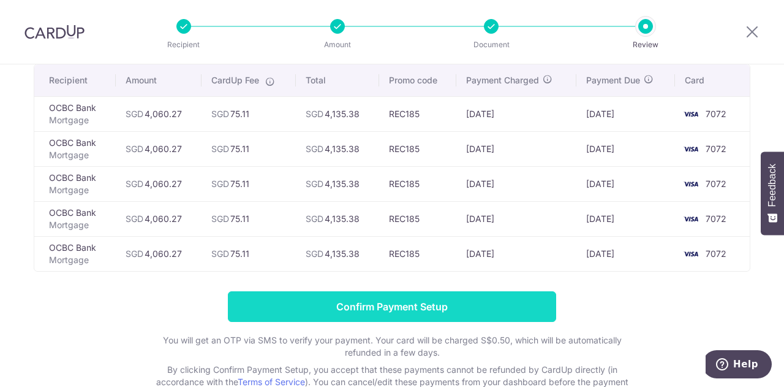
click at [363, 297] on input "Confirm Payment Setup" at bounding box center [392, 306] width 328 height 31
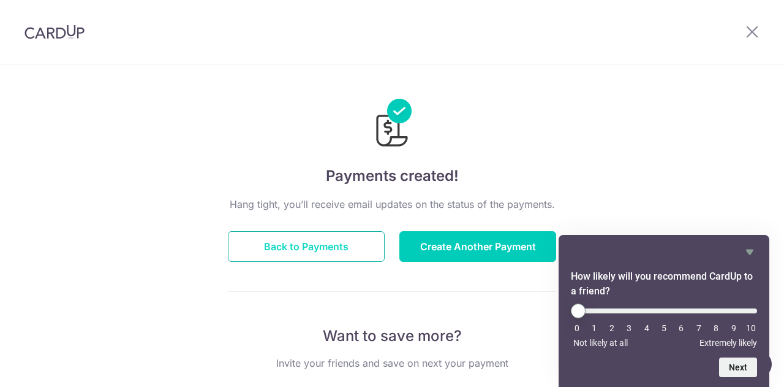
click at [339, 242] on button "Back to Payments" at bounding box center [306, 246] width 157 height 31
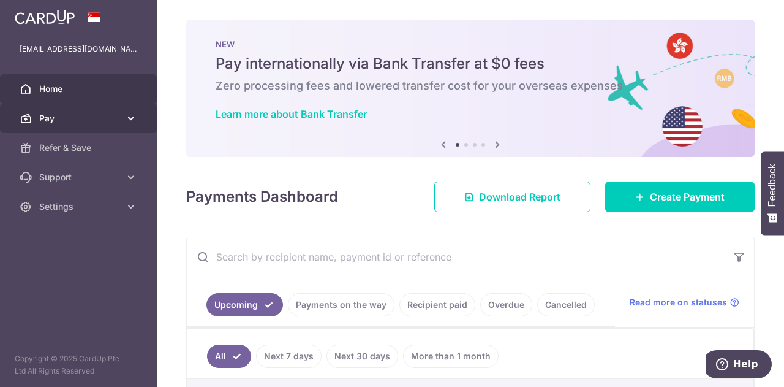
click at [127, 119] on icon at bounding box center [131, 118] width 12 height 12
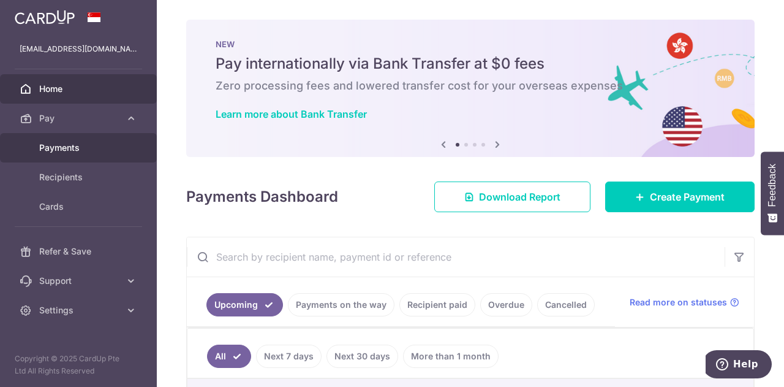
click at [64, 149] on span "Payments" at bounding box center [79, 148] width 81 height 12
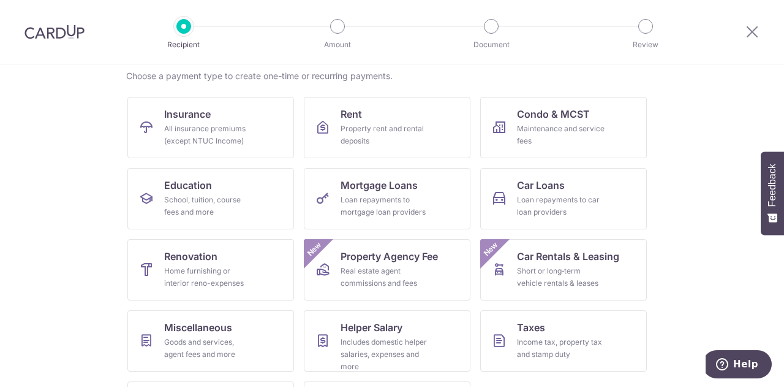
scroll to position [5, 0]
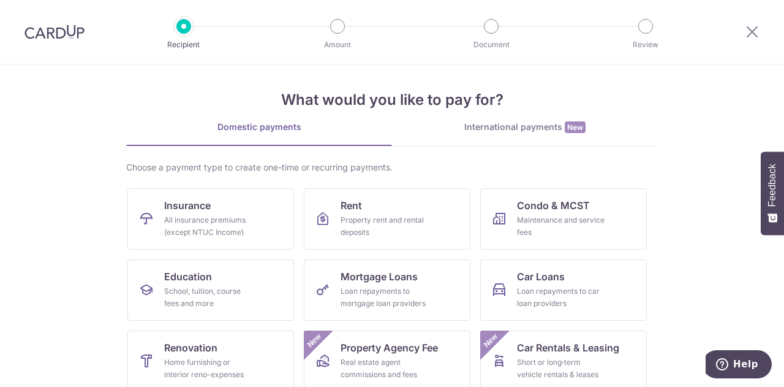
click at [67, 29] on img at bounding box center [55, 32] width 60 height 15
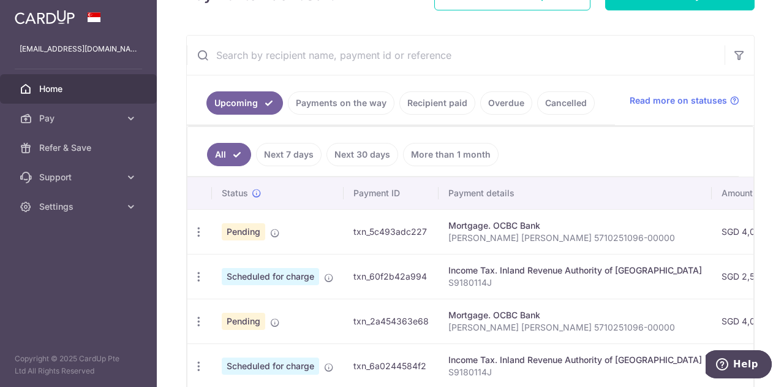
scroll to position [222, 0]
